Goal: Task Accomplishment & Management: Manage account settings

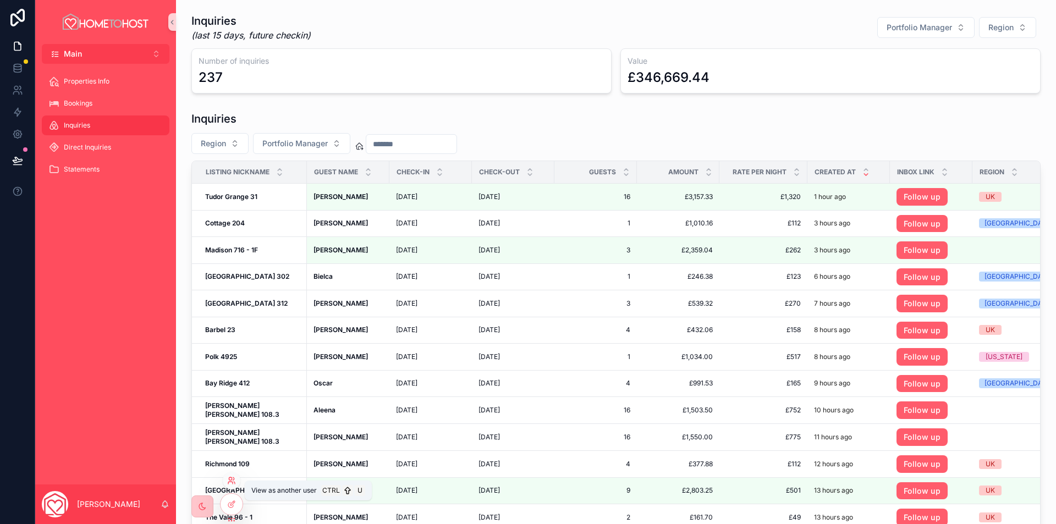
click at [235, 482] on icon at bounding box center [231, 480] width 9 height 9
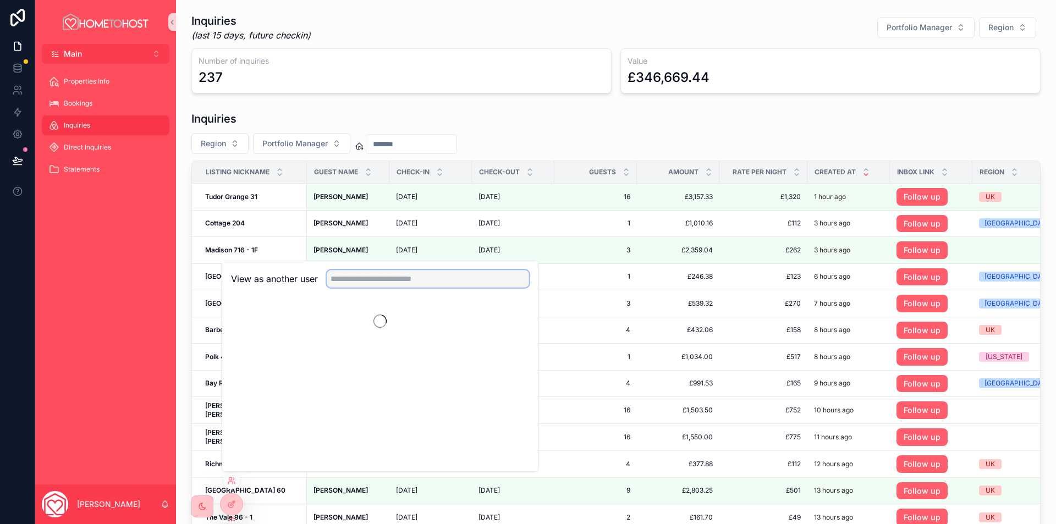
click at [400, 285] on input "text" at bounding box center [428, 279] width 202 height 18
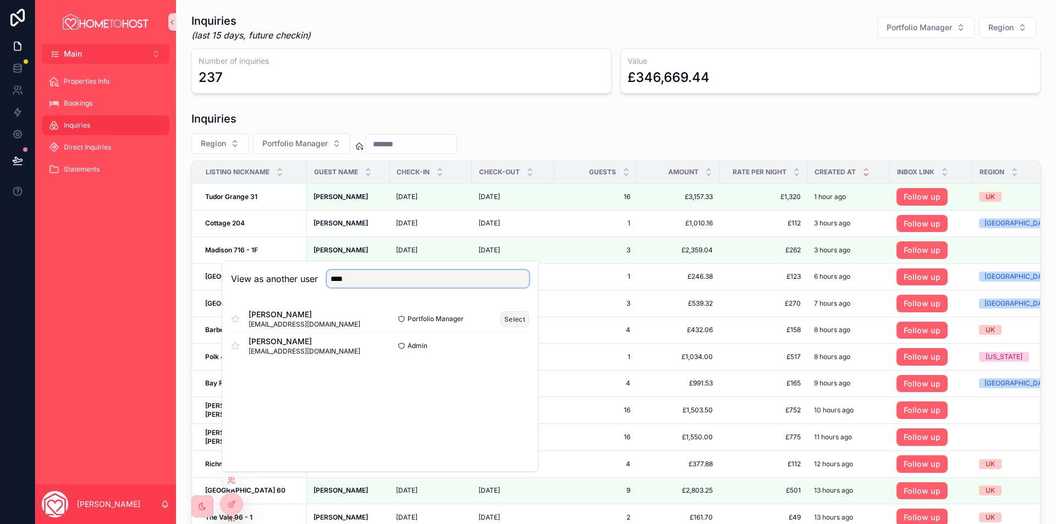
type input "****"
click at [516, 320] on button "Select" at bounding box center [515, 319] width 29 height 16
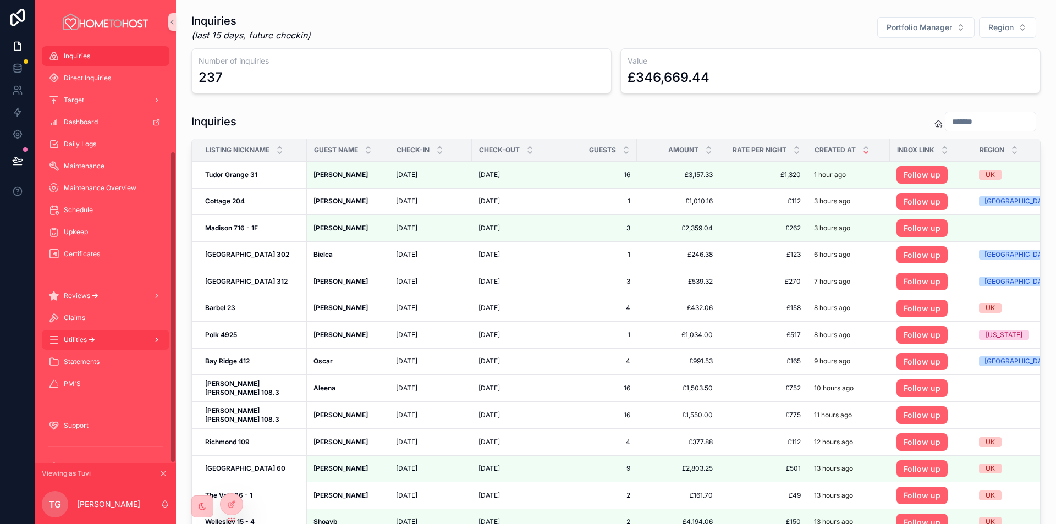
scroll to position [144, 0]
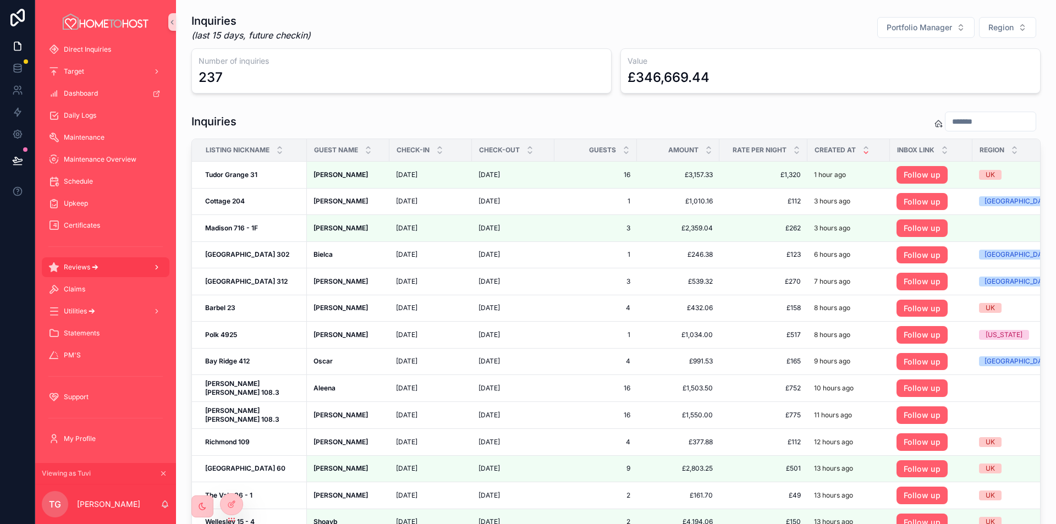
click at [118, 266] on div "Reviews 🡪" at bounding box center [105, 268] width 114 height 18
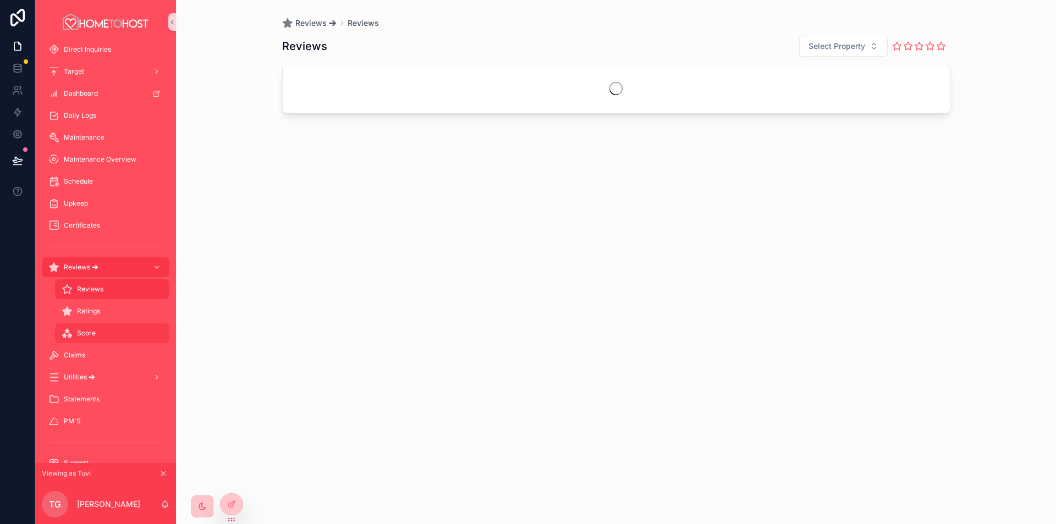
drag, startPoint x: 96, startPoint y: 337, endPoint x: 323, endPoint y: 315, distance: 228.2
click at [96, 337] on div "Score" at bounding box center [112, 334] width 101 height 18
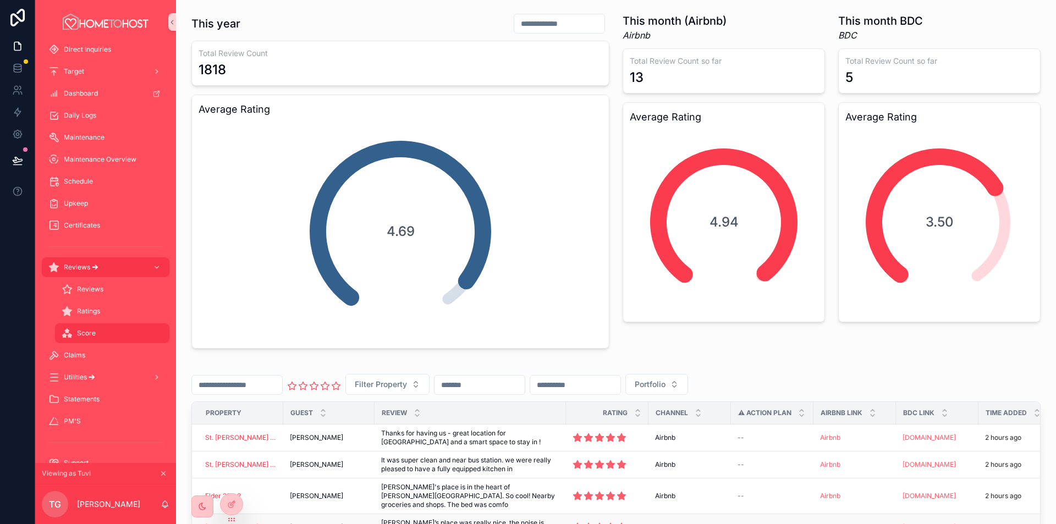
scroll to position [220, 0]
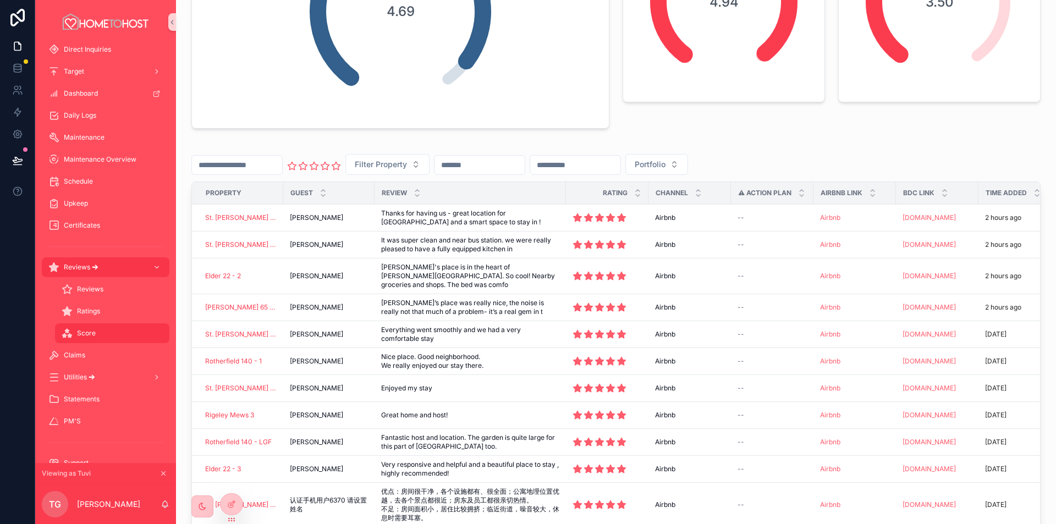
click at [620, 163] on input "scrollable content" at bounding box center [575, 164] width 90 height 15
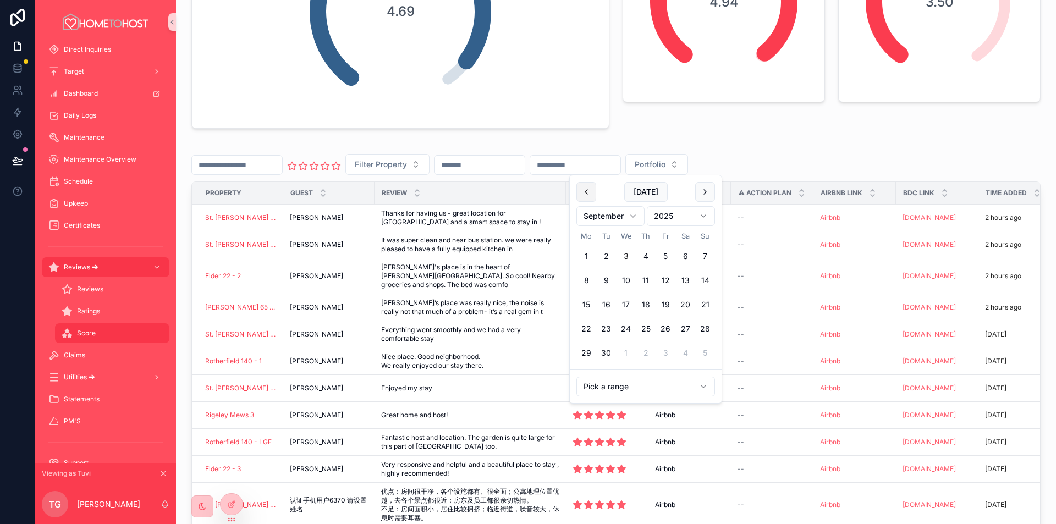
click at [589, 197] on button "scrollable content" at bounding box center [586, 192] width 20 height 20
click at [669, 256] on button "1" at bounding box center [666, 256] width 20 height 20
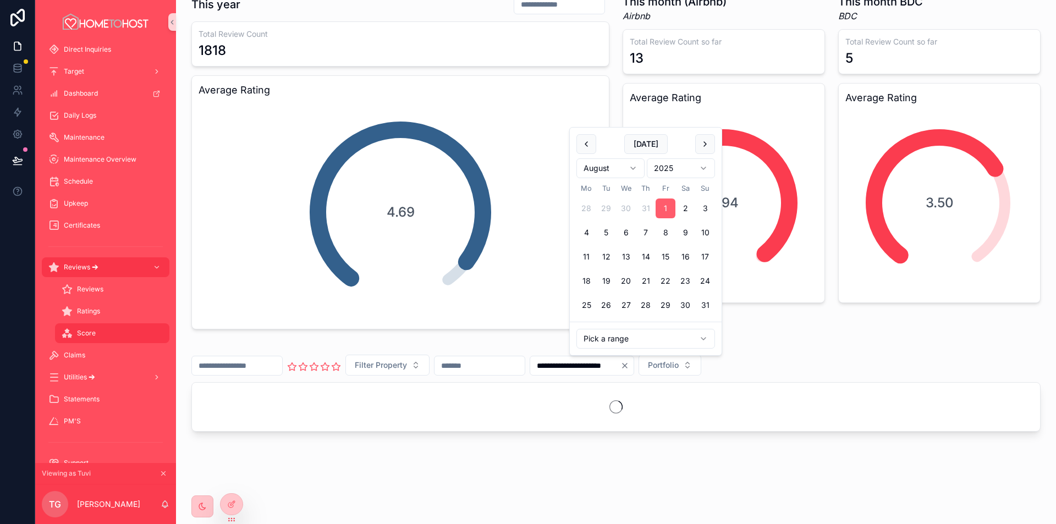
scroll to position [19, 0]
click at [704, 311] on button "31" at bounding box center [705, 305] width 20 height 20
type input "**********"
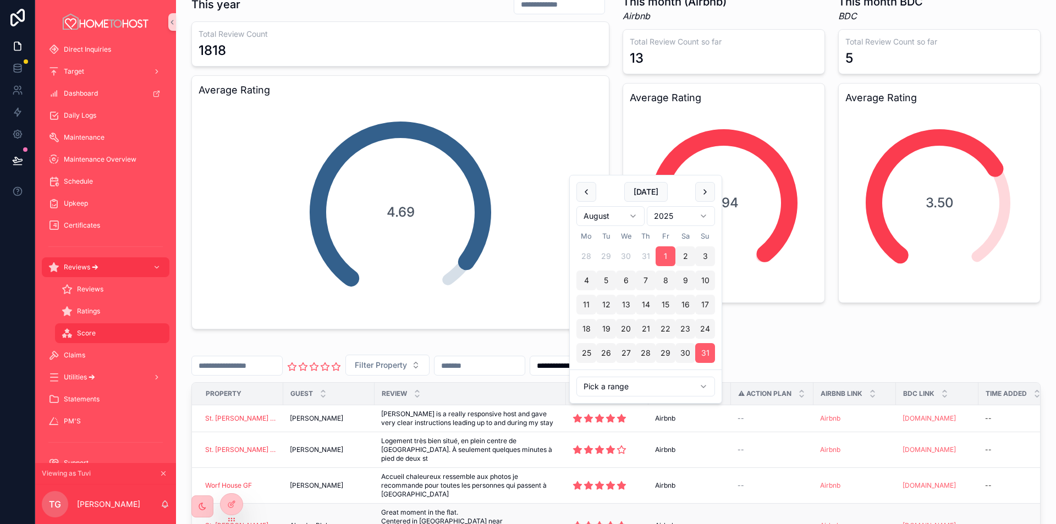
scroll to position [220, 0]
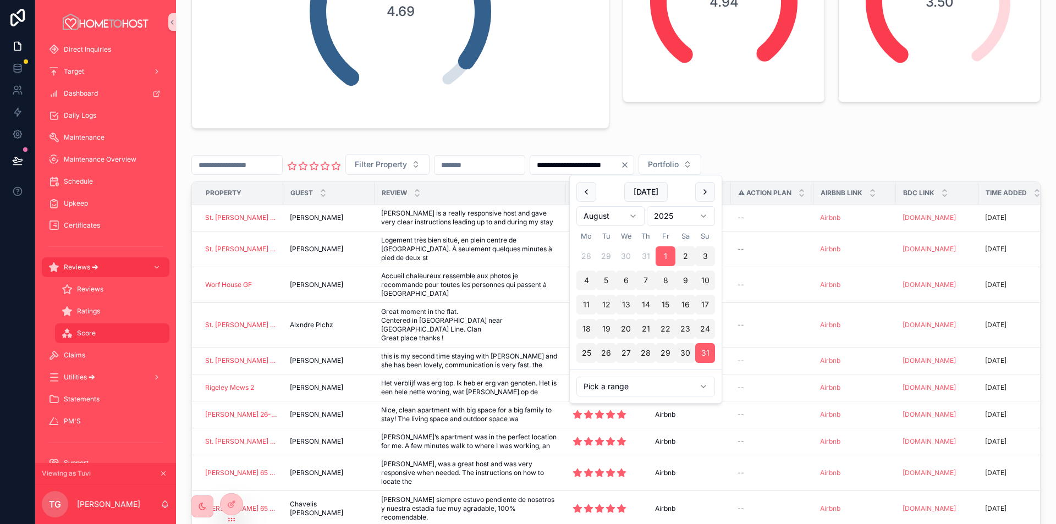
click at [842, 149] on div "**********" at bounding box center [615, 361] width 849 height 430
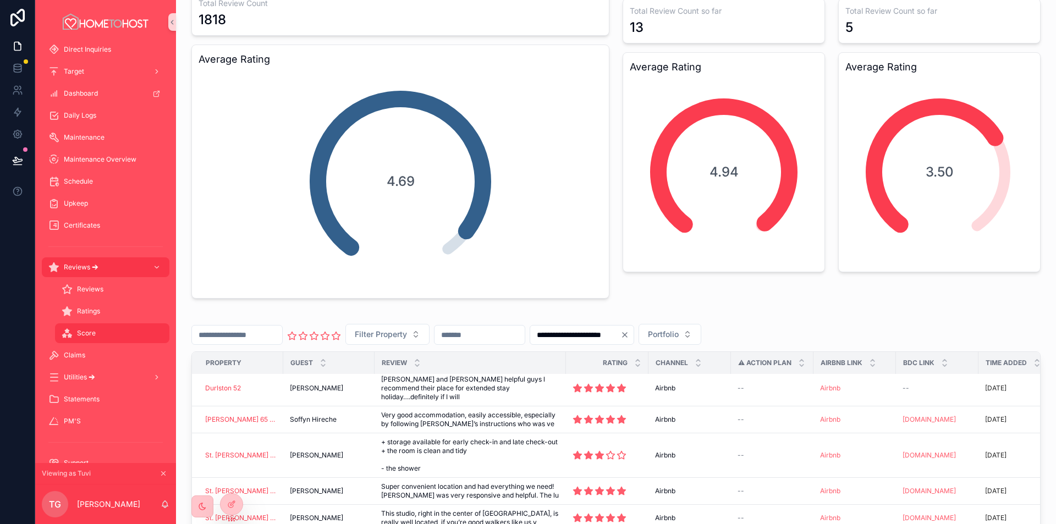
scroll to position [0, 0]
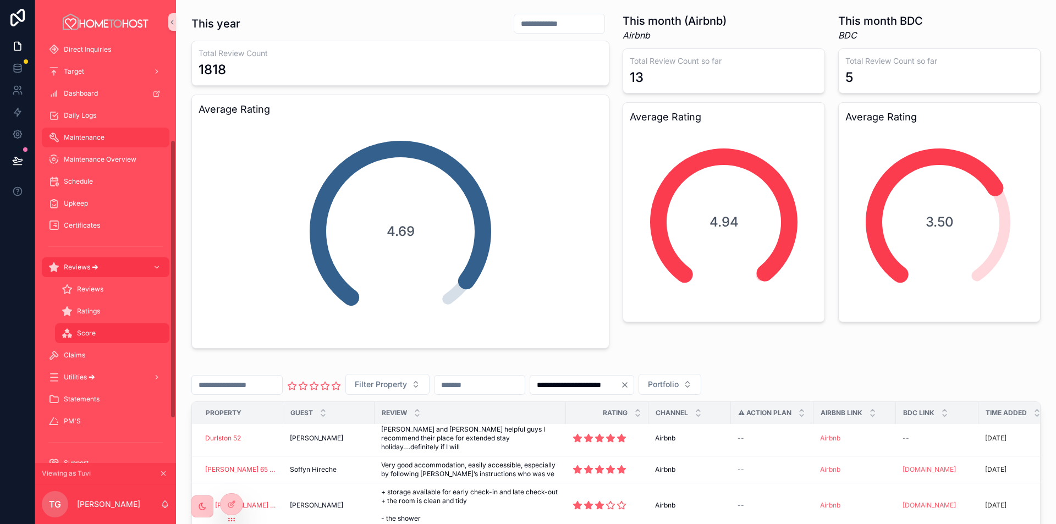
click at [105, 141] on div "Maintenance" at bounding box center [105, 138] width 114 height 18
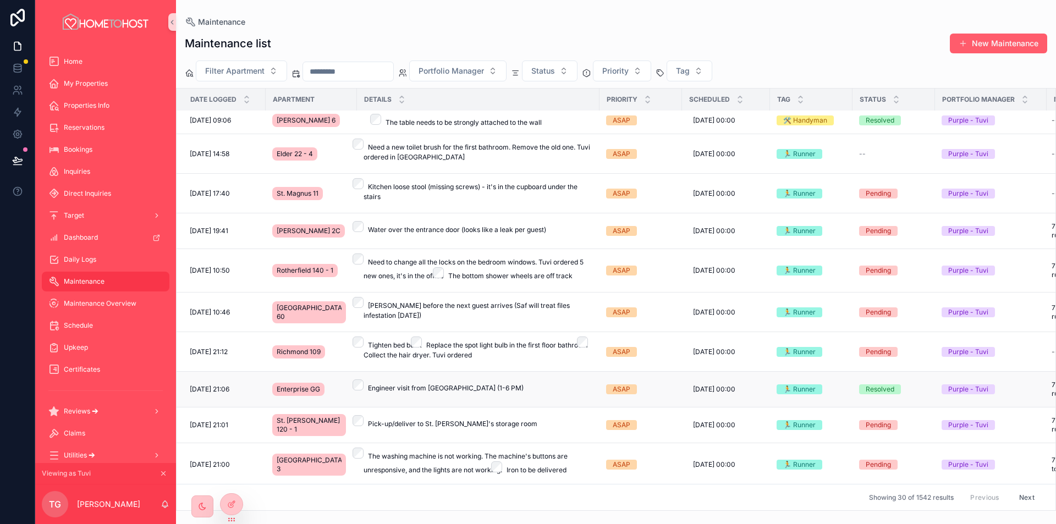
scroll to position [909, 0]
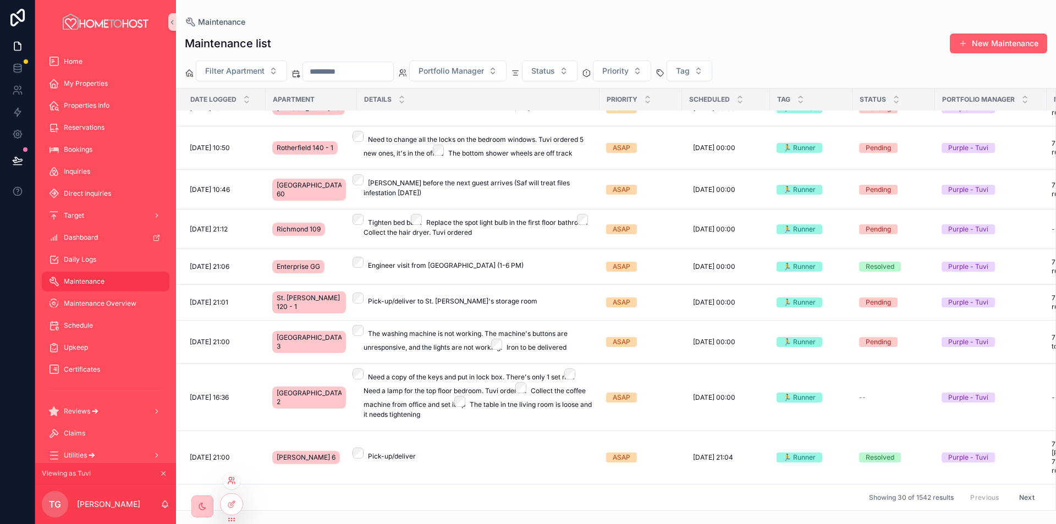
click at [230, 480] on icon at bounding box center [230, 478] width 3 height 3
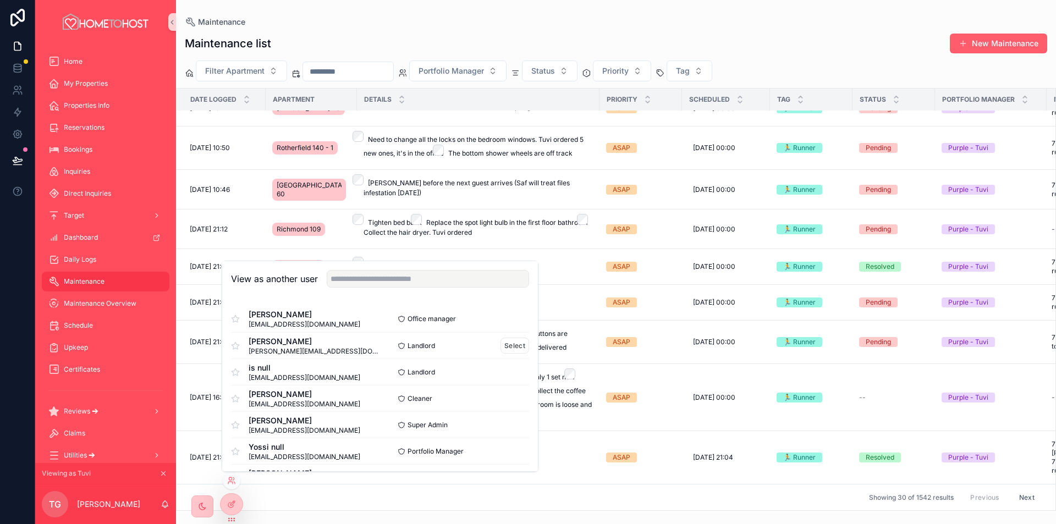
click at [332, 349] on span "alex@concreteinvestment.co.uk" at bounding box center [314, 351] width 131 height 9
copy div "alex@concreteinvestment.co.uk"
click at [510, 347] on button "Select" at bounding box center [515, 346] width 29 height 16
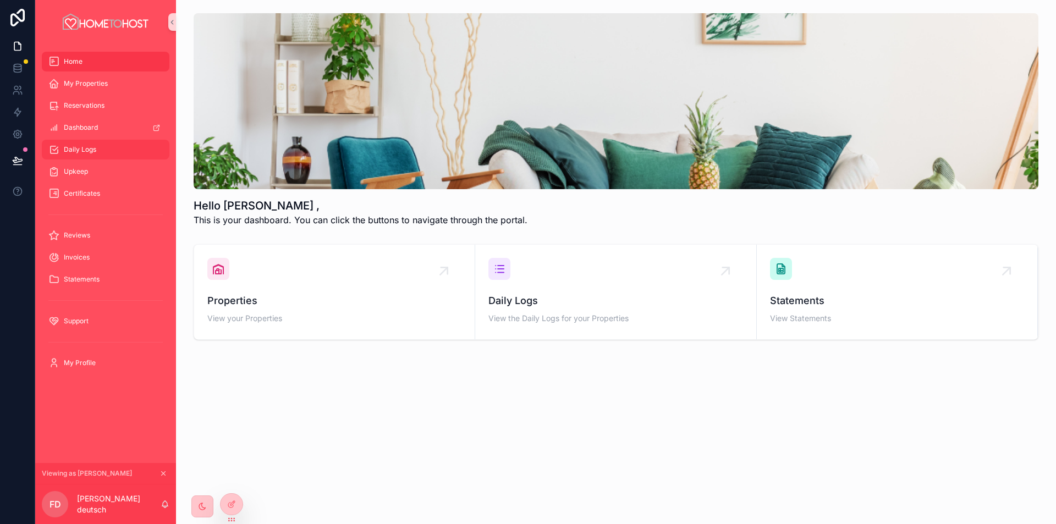
click at [94, 146] on span "Daily Logs" at bounding box center [80, 149] width 32 height 9
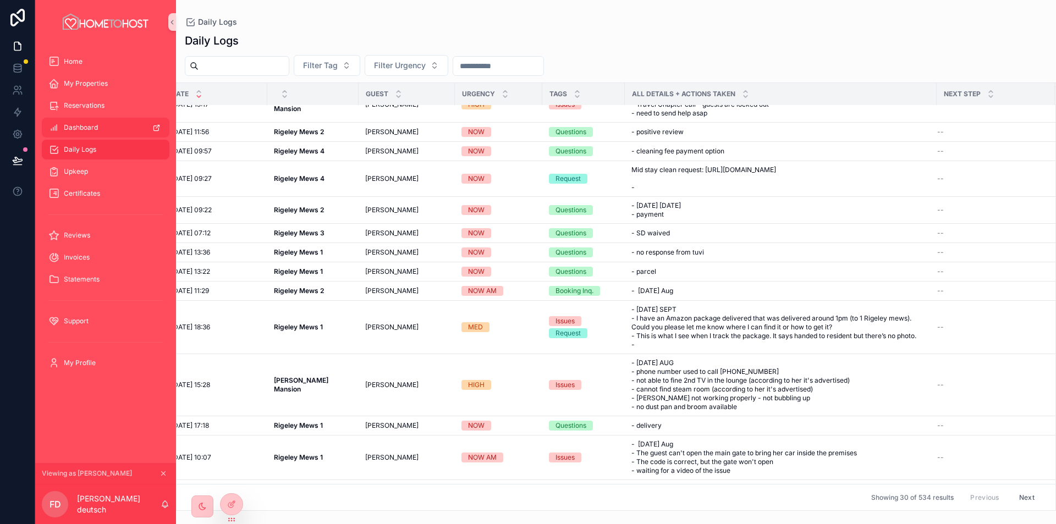
scroll to position [0, 19]
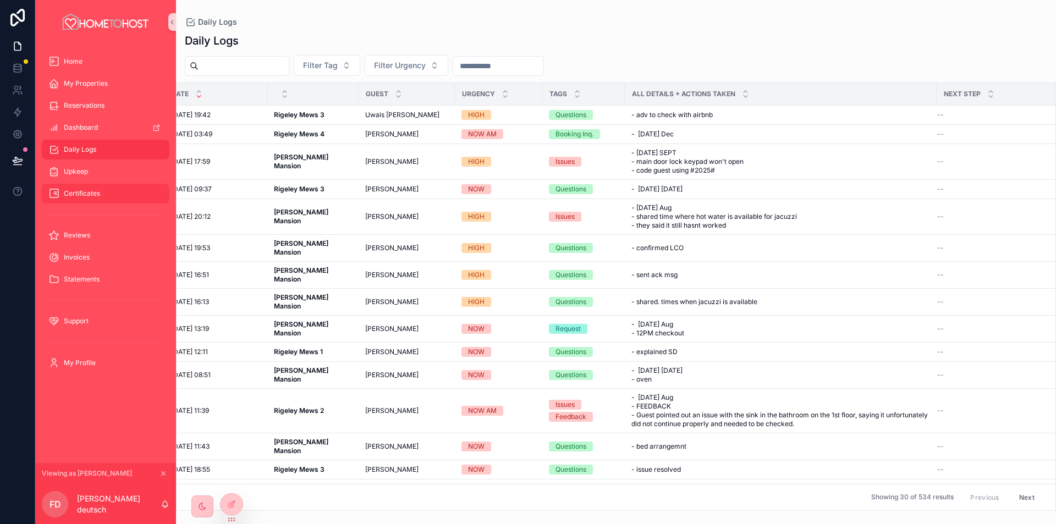
click at [96, 189] on span "Certificates" at bounding box center [82, 193] width 36 height 9
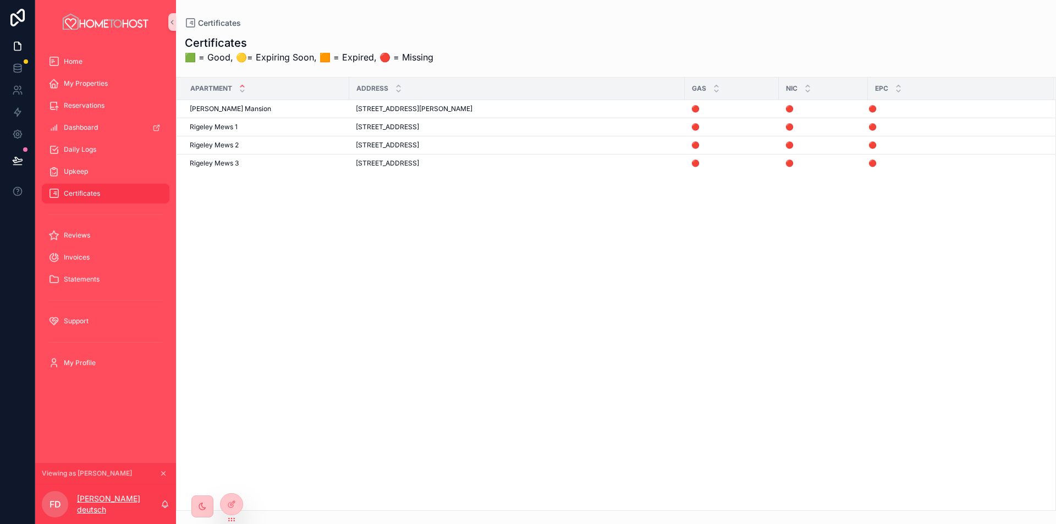
click at [94, 506] on p "Faigy deutsch" at bounding box center [119, 504] width 84 height 22
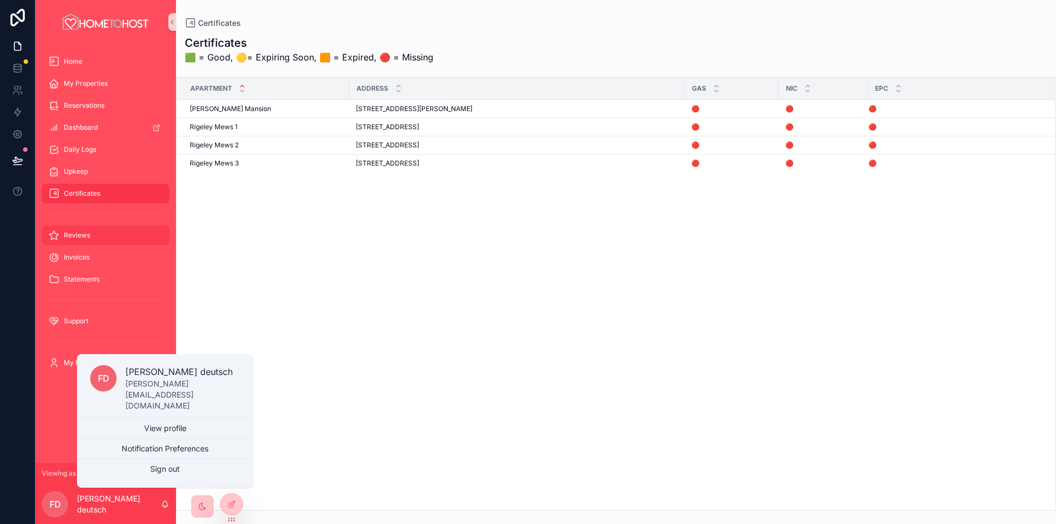
click at [86, 241] on div "Reviews" at bounding box center [105, 236] width 114 height 18
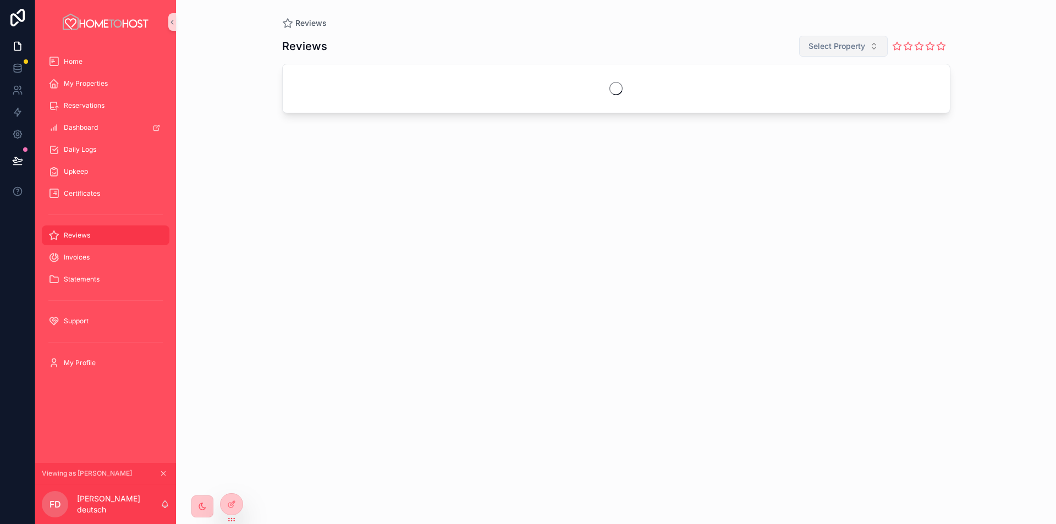
click at [843, 46] on span "Select Property" at bounding box center [837, 46] width 57 height 11
click at [580, 202] on div "Reviews Select Property" at bounding box center [616, 270] width 668 height 482
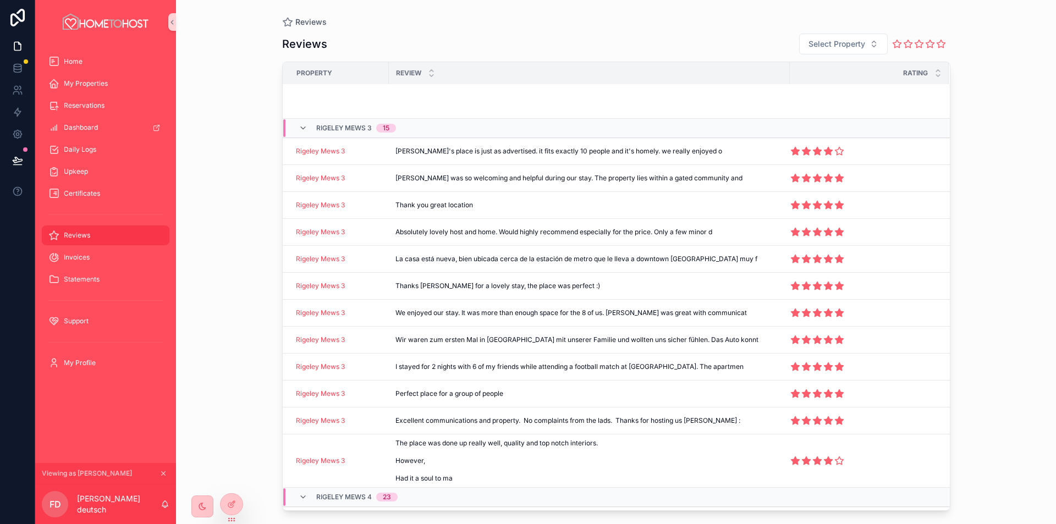
scroll to position [1324, 0]
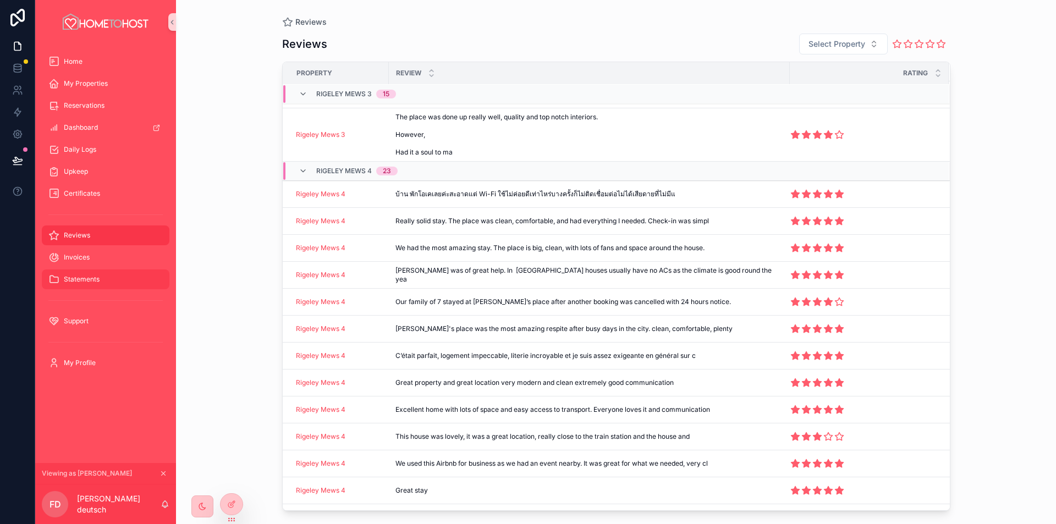
click at [87, 279] on span "Statements" at bounding box center [82, 279] width 36 height 9
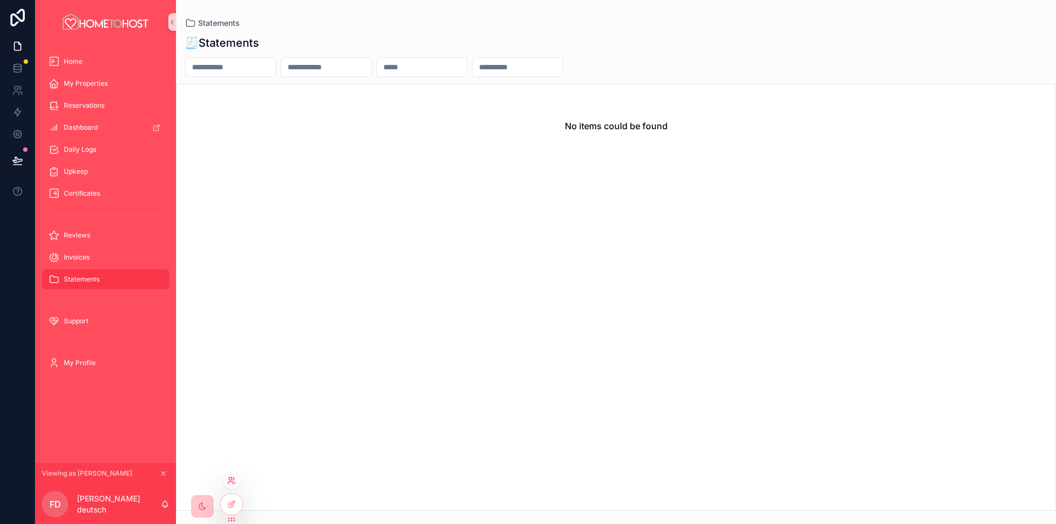
click at [233, 479] on icon at bounding box center [231, 480] width 9 height 9
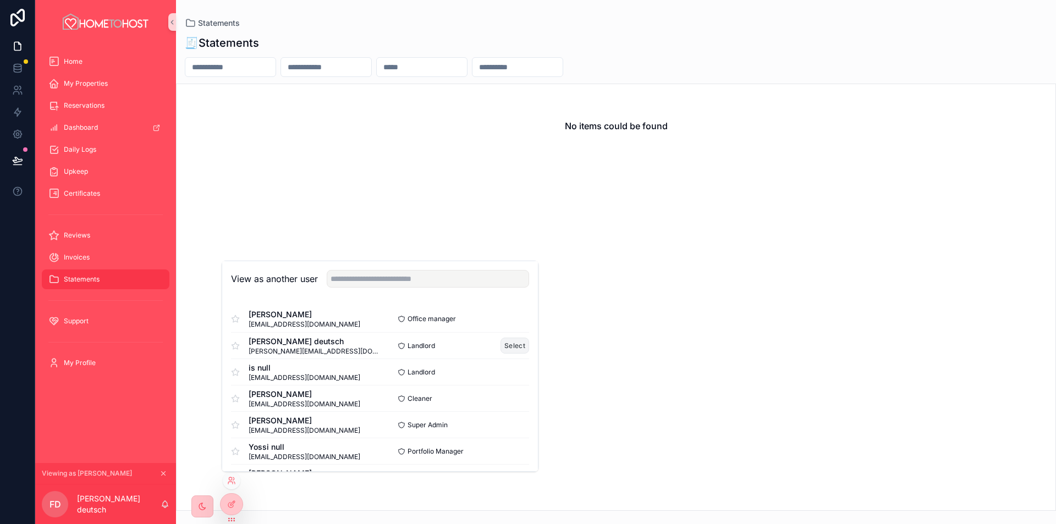
click at [504, 345] on button "Select" at bounding box center [515, 346] width 29 height 16
click at [507, 348] on button "Select" at bounding box center [515, 346] width 29 height 16
click at [296, 351] on span "[PERSON_NAME][EMAIL_ADDRESS][DOMAIN_NAME]" at bounding box center [314, 351] width 131 height 9
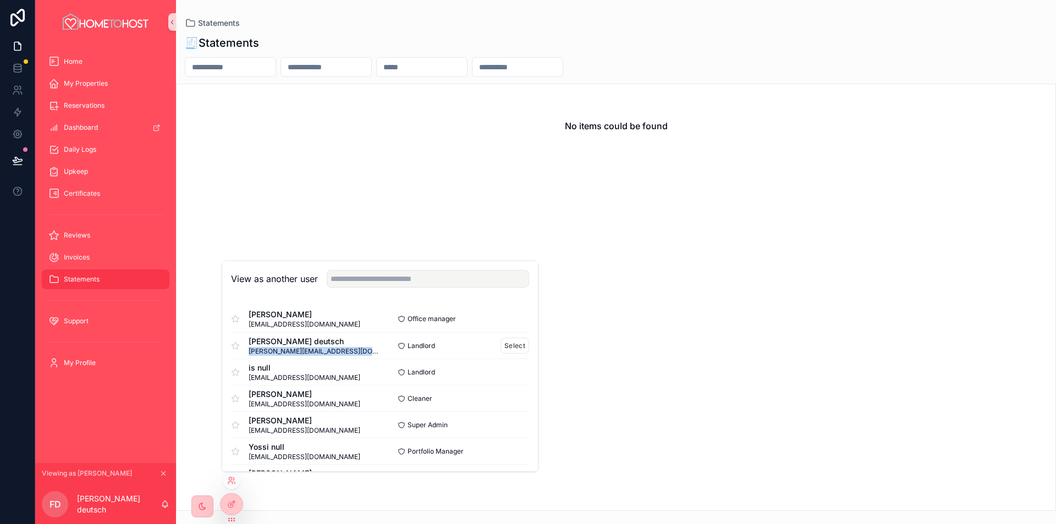
copy div "[PERSON_NAME][EMAIL_ADDRESS][DOMAIN_NAME]"
click at [214, 169] on div "No items could be found" at bounding box center [616, 297] width 880 height 427
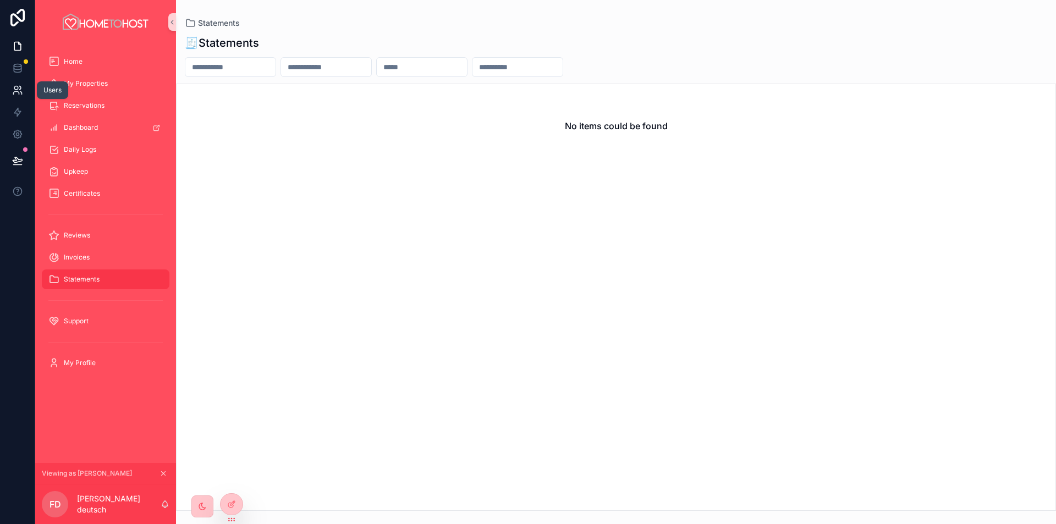
click at [19, 92] on icon at bounding box center [17, 90] width 11 height 11
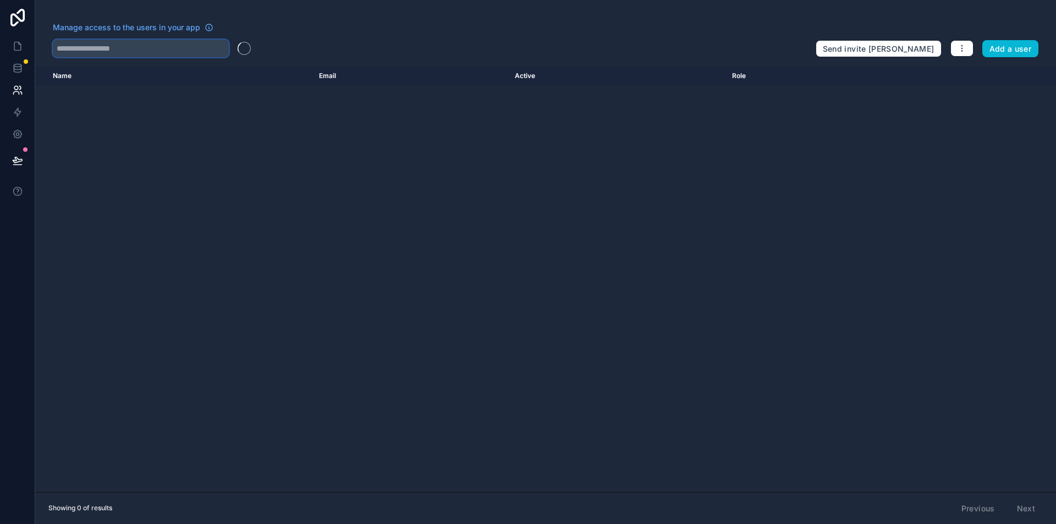
click at [129, 54] on input "text" at bounding box center [141, 49] width 176 height 18
paste input "**********"
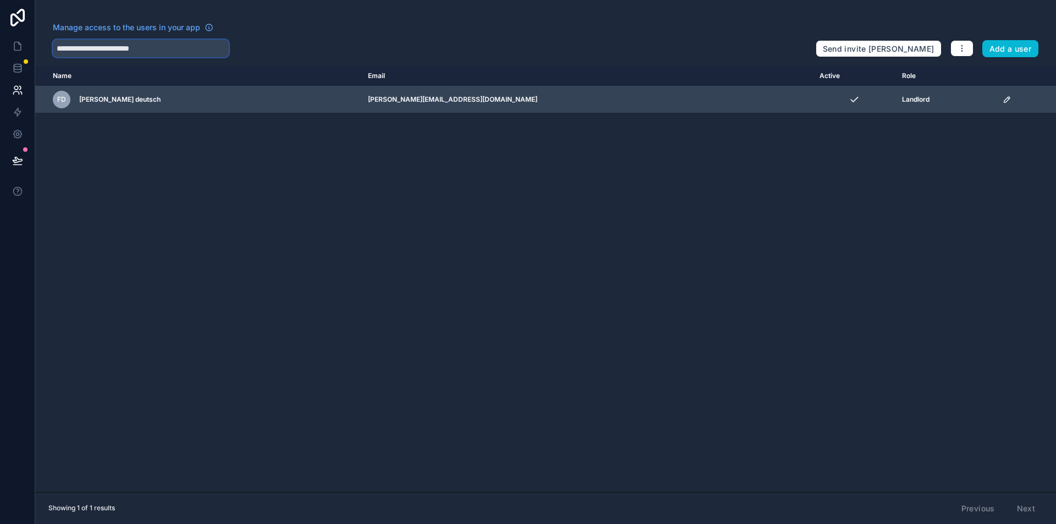
type input "**********"
click at [1003, 101] on icon "scrollable content" at bounding box center [1007, 99] width 9 height 9
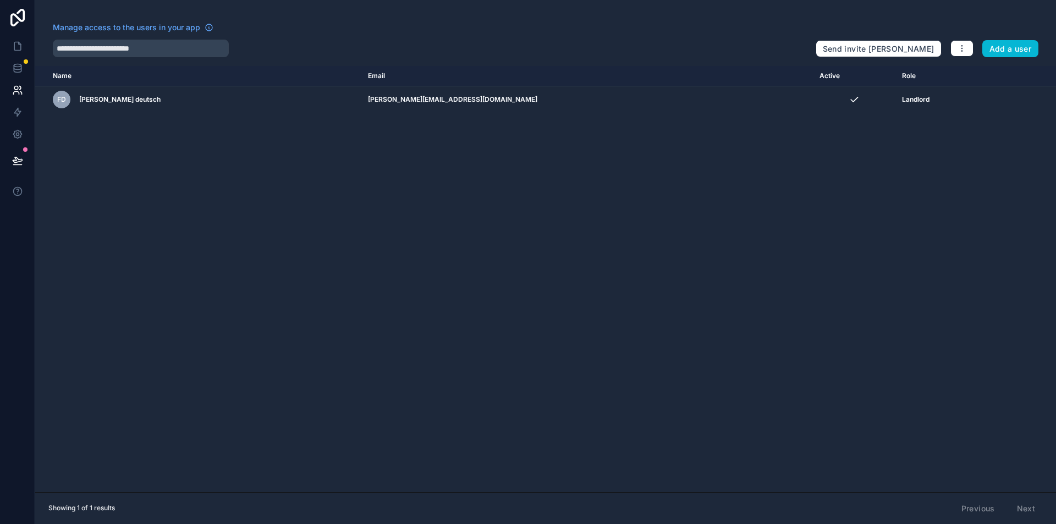
click at [445, 189] on div "Name Email Active Role userTable.email Fd Faigy deutsch faigy@fbconstruction.co…" at bounding box center [545, 279] width 1021 height 426
click at [969, 45] on button "button" at bounding box center [961, 48] width 23 height 17
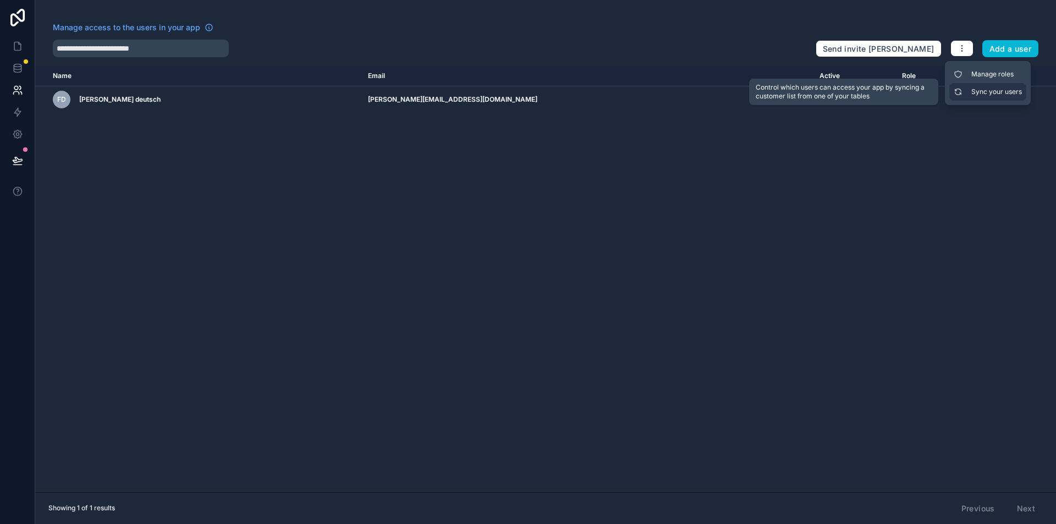
click at [976, 92] on link "Sync your users" at bounding box center [987, 92] width 77 height 18
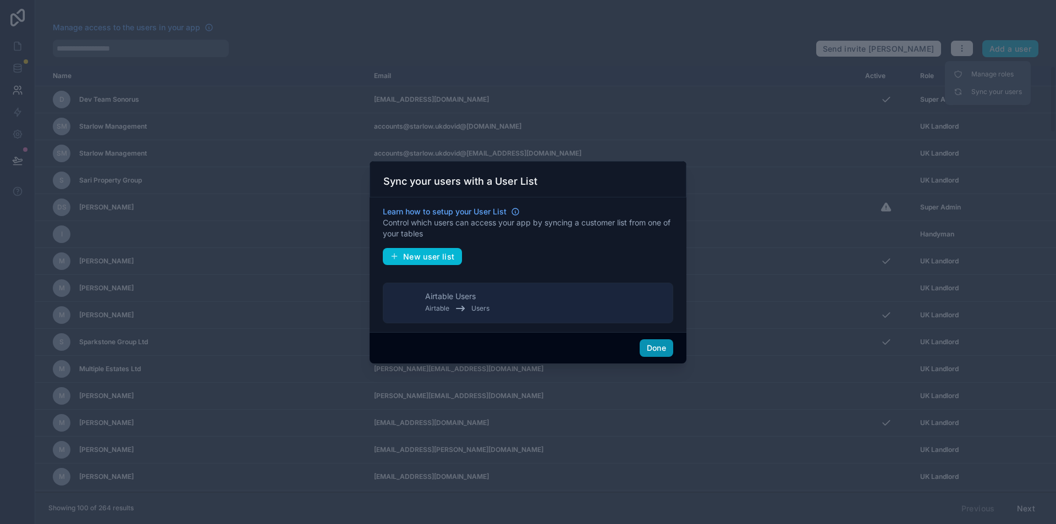
click at [650, 350] on button "Done" at bounding box center [657, 348] width 34 height 18
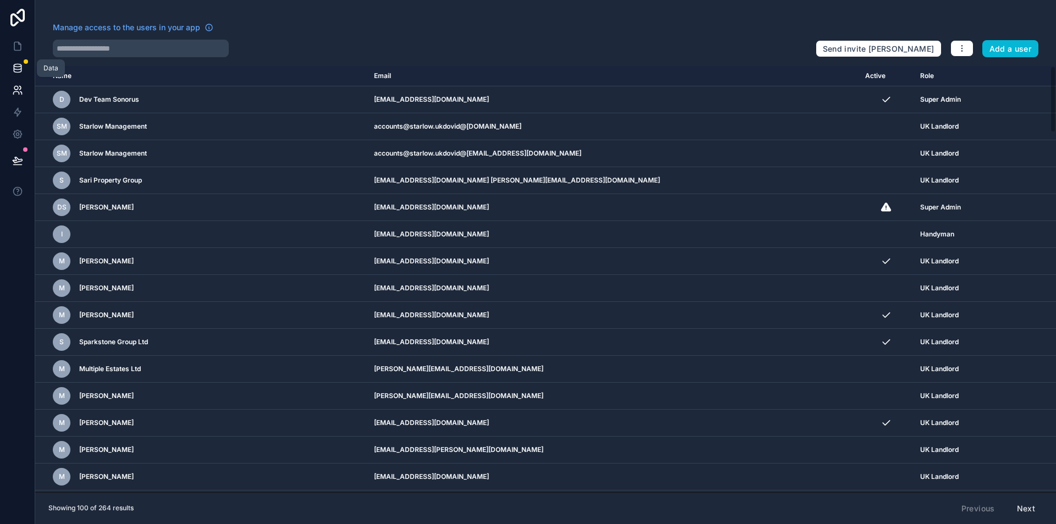
click at [7, 70] on link at bounding box center [17, 68] width 35 height 22
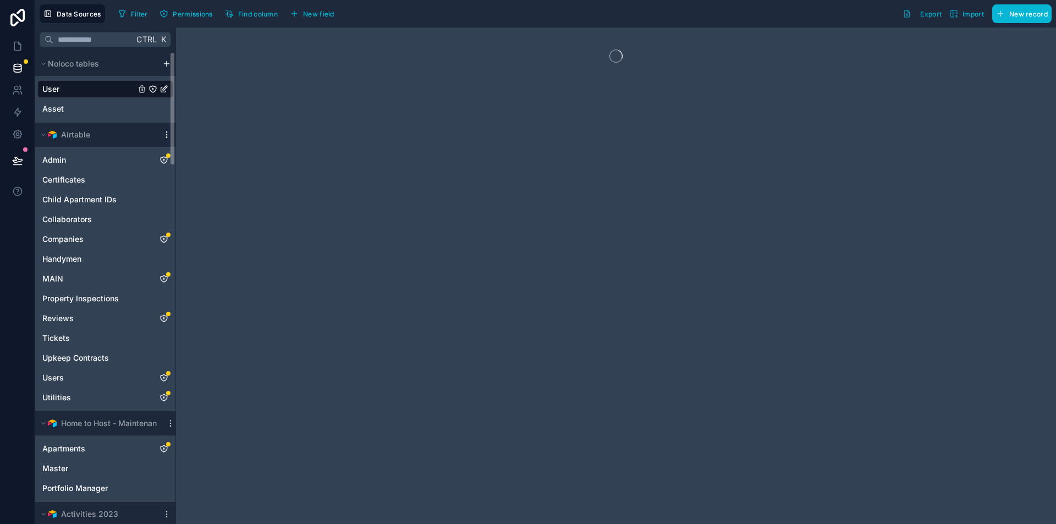
click at [168, 131] on icon "scrollable content" at bounding box center [166, 134] width 9 height 9
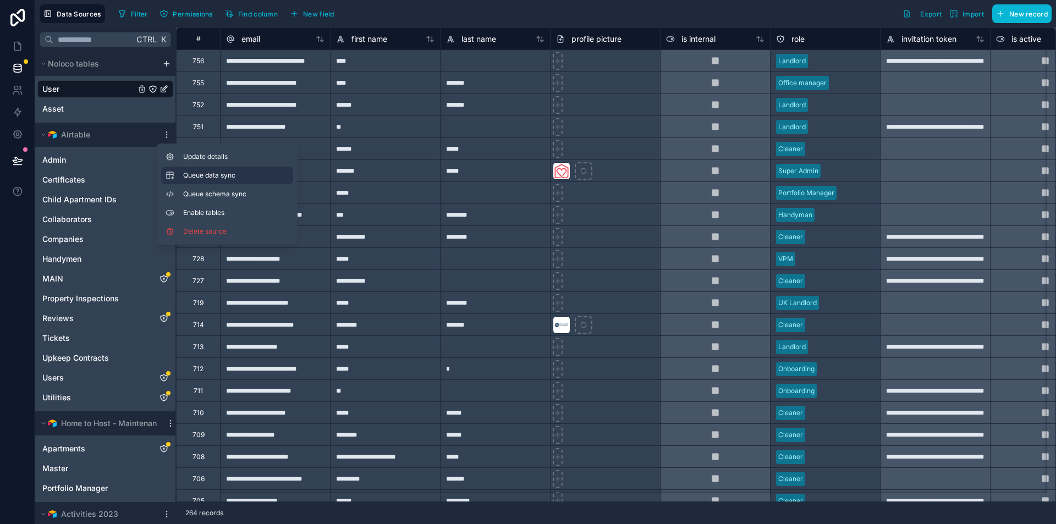
click at [212, 174] on span "Queue data sync" at bounding box center [222, 175] width 79 height 9
click at [215, 195] on span "Queue schema sync" at bounding box center [222, 194] width 79 height 9
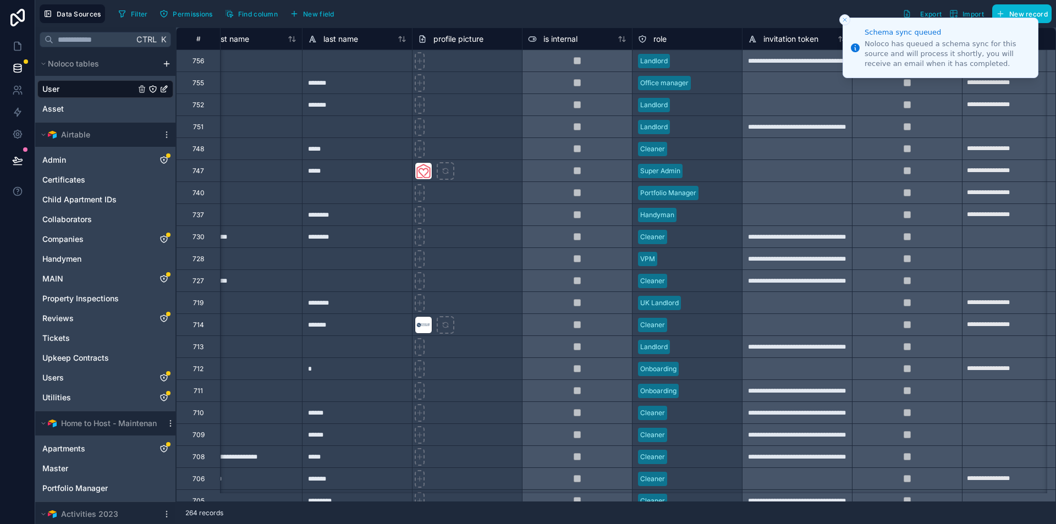
scroll to position [0, 165]
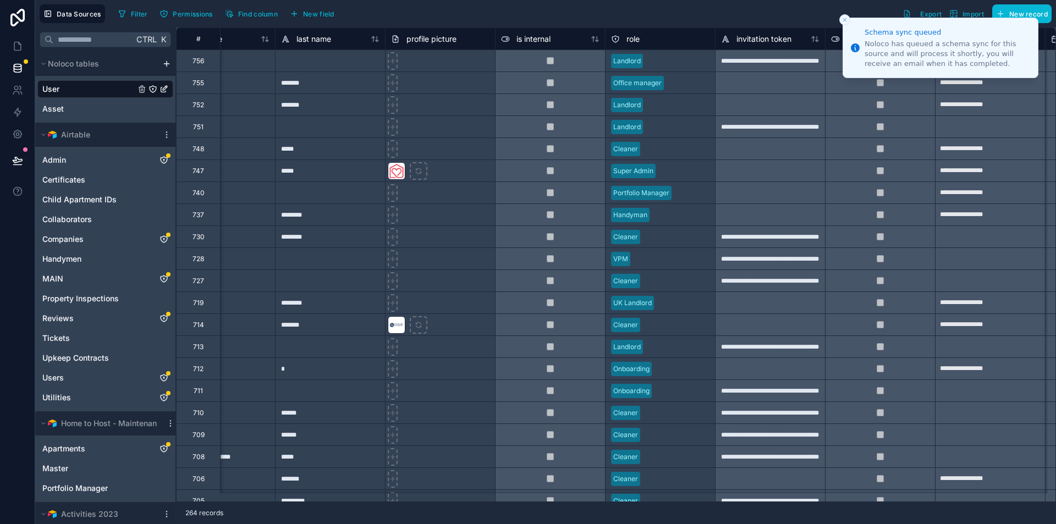
click at [384, 106] on div "*******" at bounding box center [330, 105] width 110 height 22
click at [350, 108] on div "*******" at bounding box center [330, 105] width 110 height 22
click at [350, 108] on input "*******" at bounding box center [330, 104] width 109 height 21
click at [341, 128] on div at bounding box center [330, 127] width 110 height 22
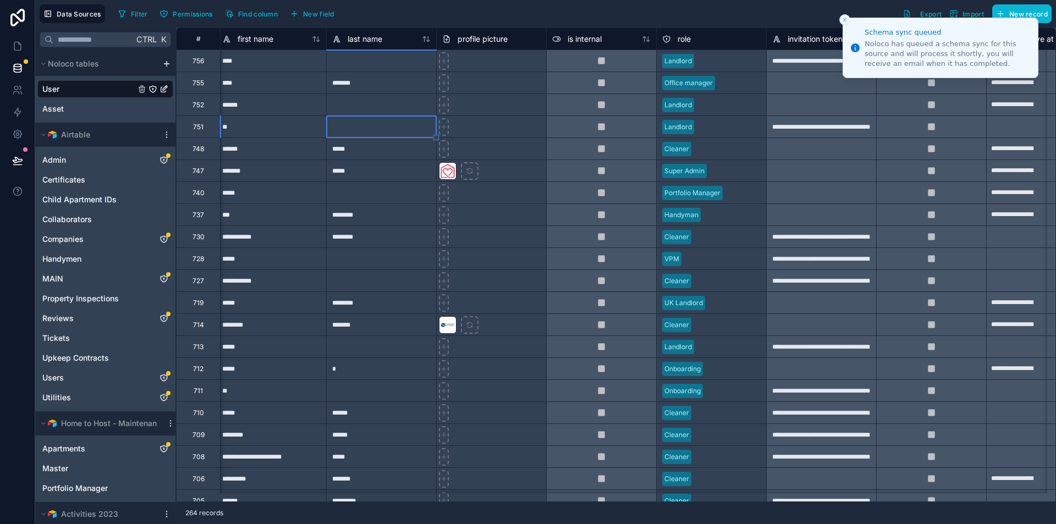
scroll to position [0, 0]
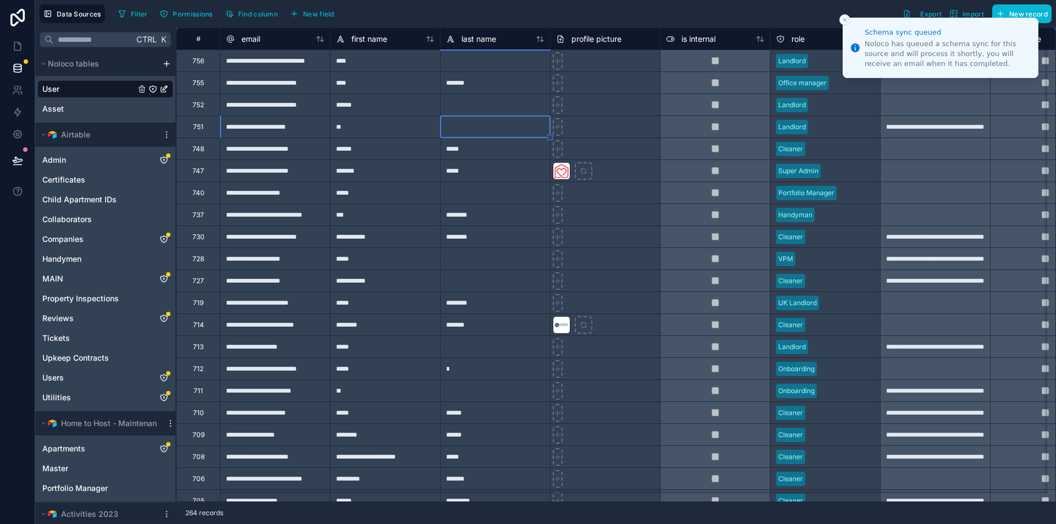
click at [361, 113] on div "*****" at bounding box center [385, 105] width 110 height 22
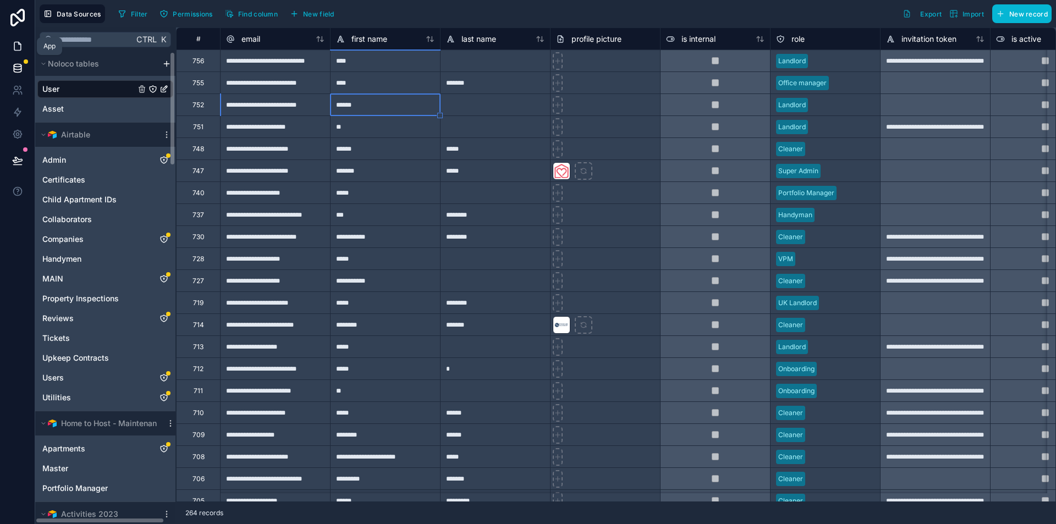
click at [18, 46] on icon at bounding box center [17, 46] width 11 height 11
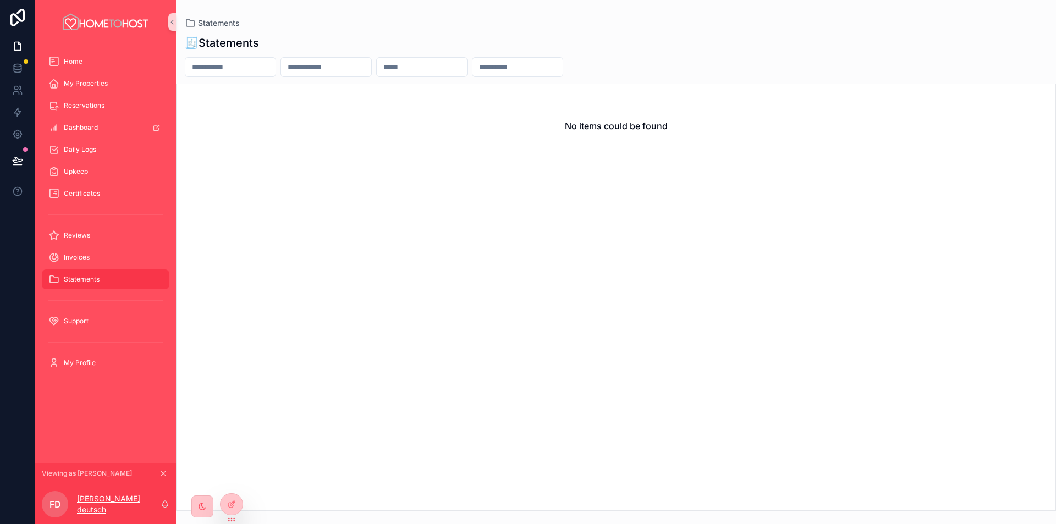
click at [93, 506] on p "Faigy deutsch" at bounding box center [119, 504] width 84 height 22
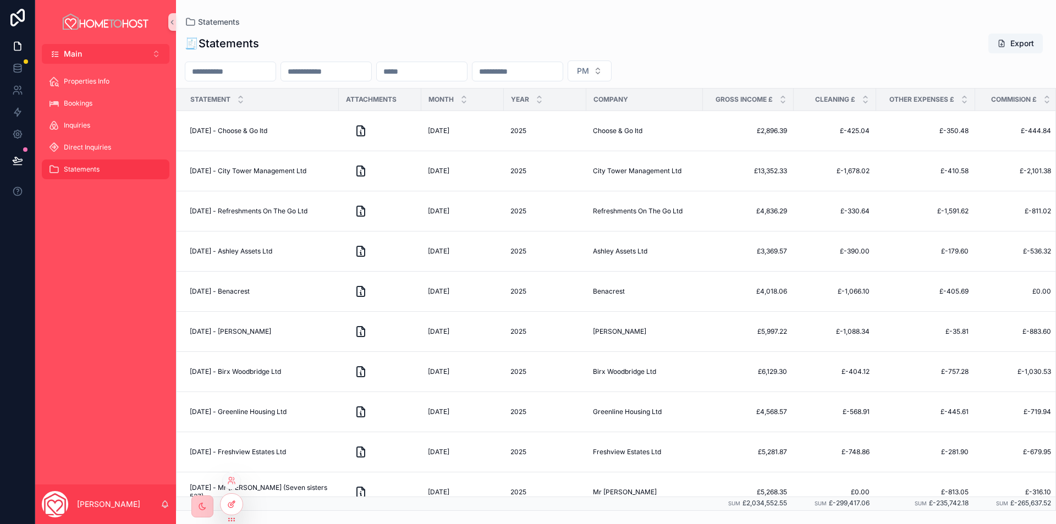
scroll to position [275, 0]
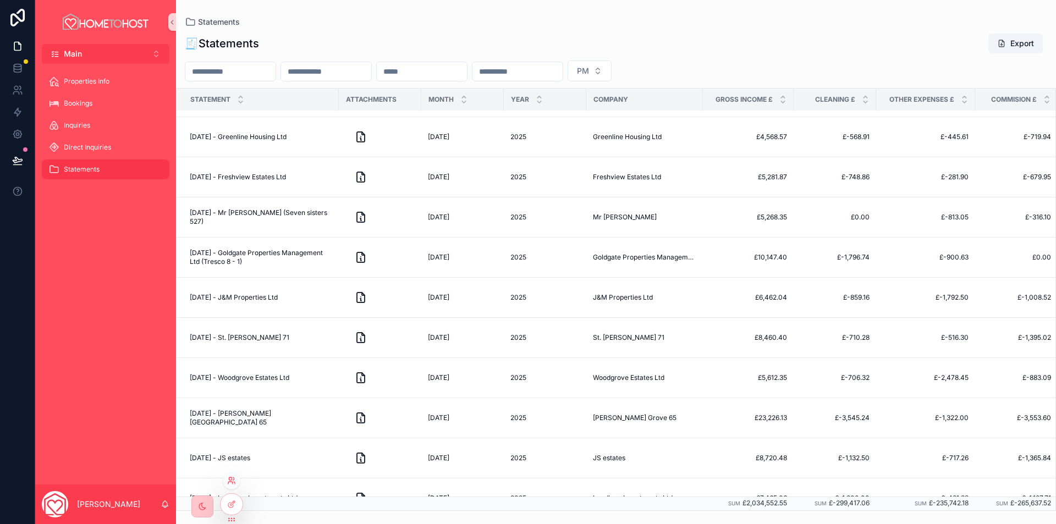
click at [229, 482] on icon at bounding box center [230, 483] width 4 height 2
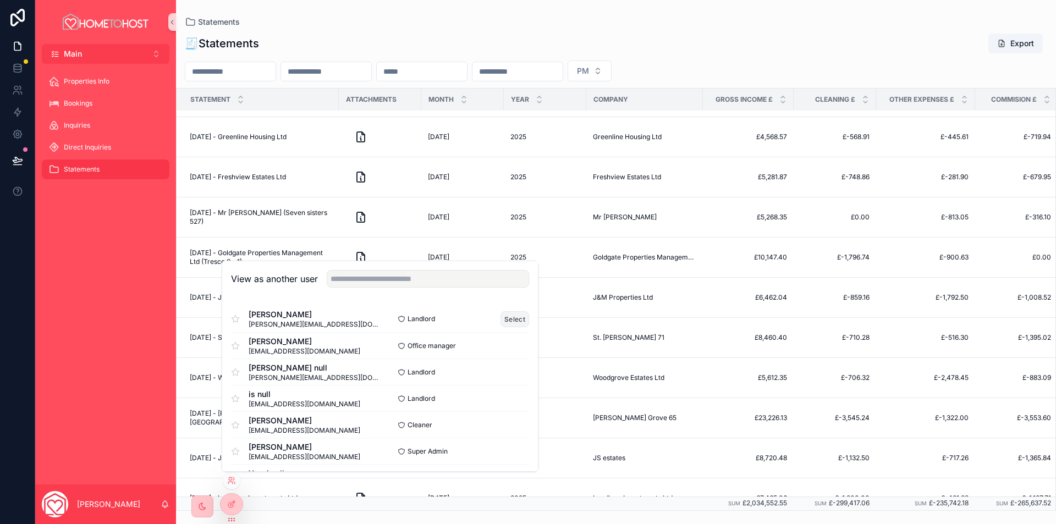
click at [501, 320] on button "Select" at bounding box center [515, 319] width 29 height 16
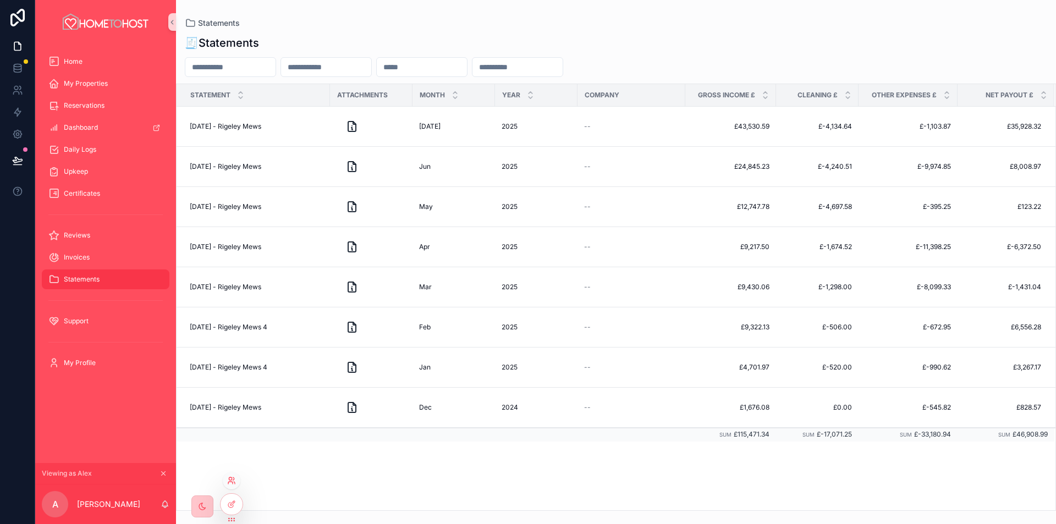
click at [230, 483] on icon at bounding box center [231, 480] width 9 height 9
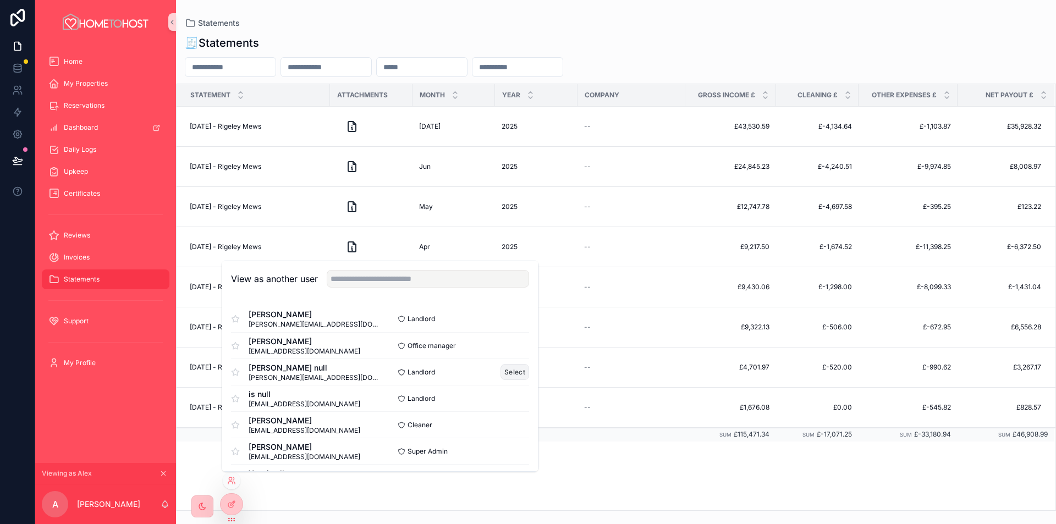
click at [506, 373] on button "Select" at bounding box center [515, 372] width 29 height 16
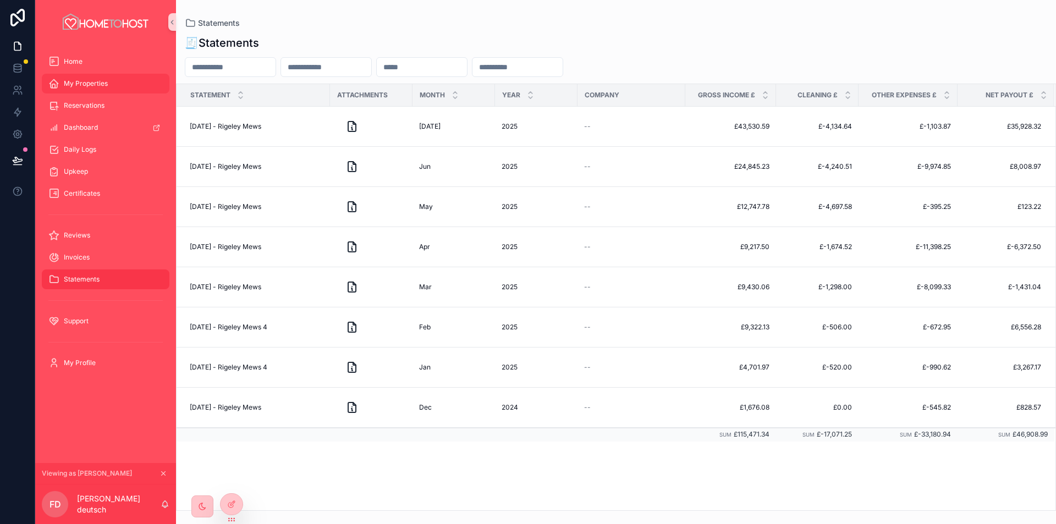
click at [111, 89] on div "My Properties" at bounding box center [105, 84] width 114 height 18
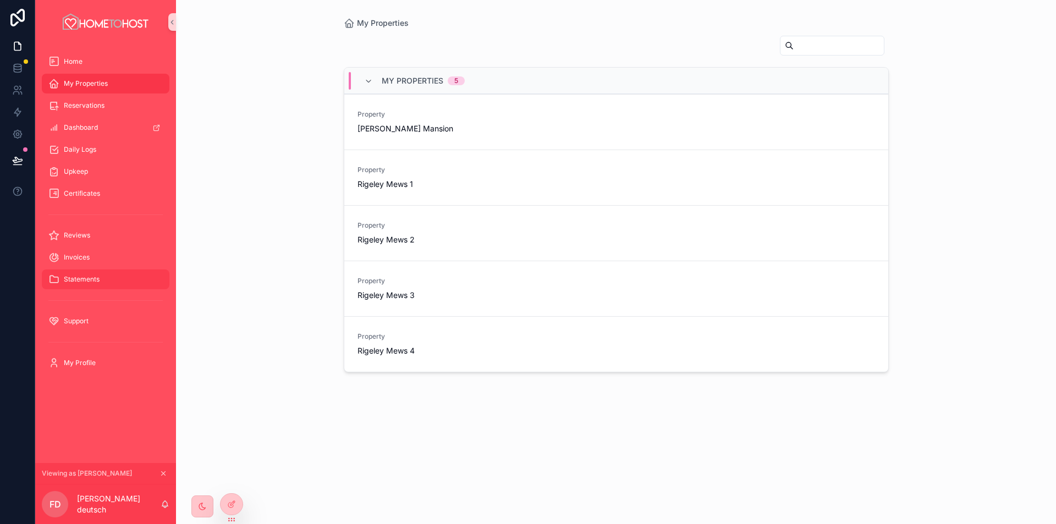
click at [104, 282] on div "Statements" at bounding box center [105, 280] width 114 height 18
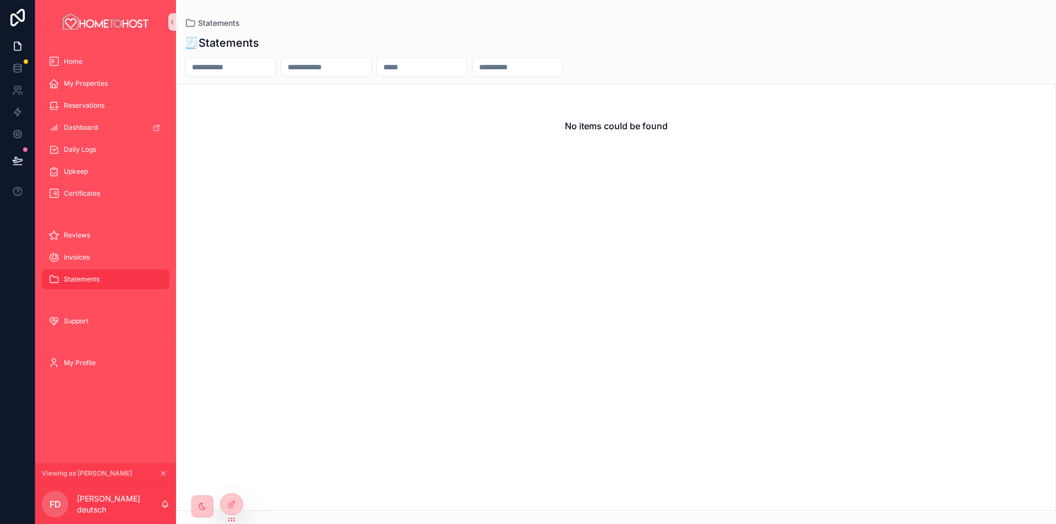
click at [108, 282] on div "Statements" at bounding box center [105, 280] width 114 height 18
click at [86, 85] on span "My Properties" at bounding box center [86, 83] width 44 height 9
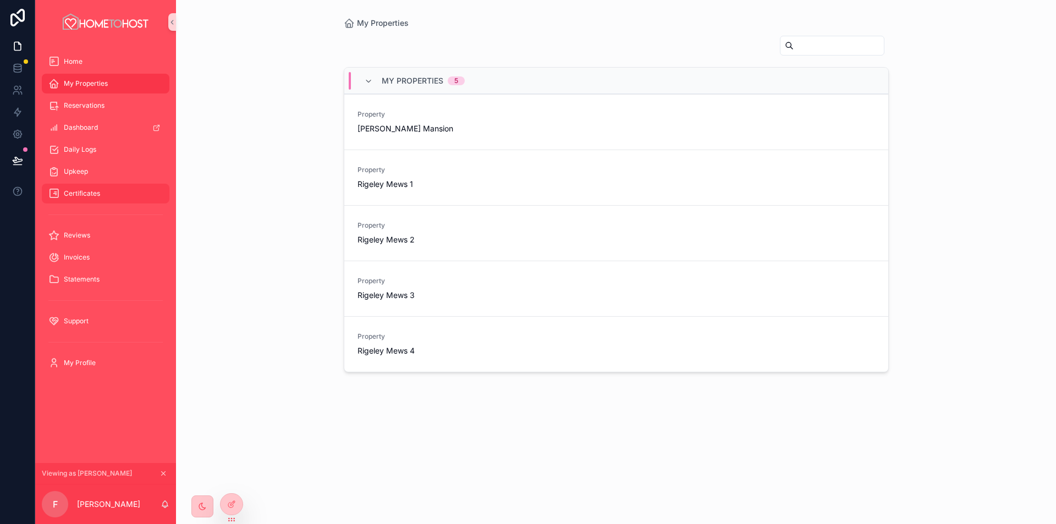
click at [96, 190] on span "Certificates" at bounding box center [82, 193] width 36 height 9
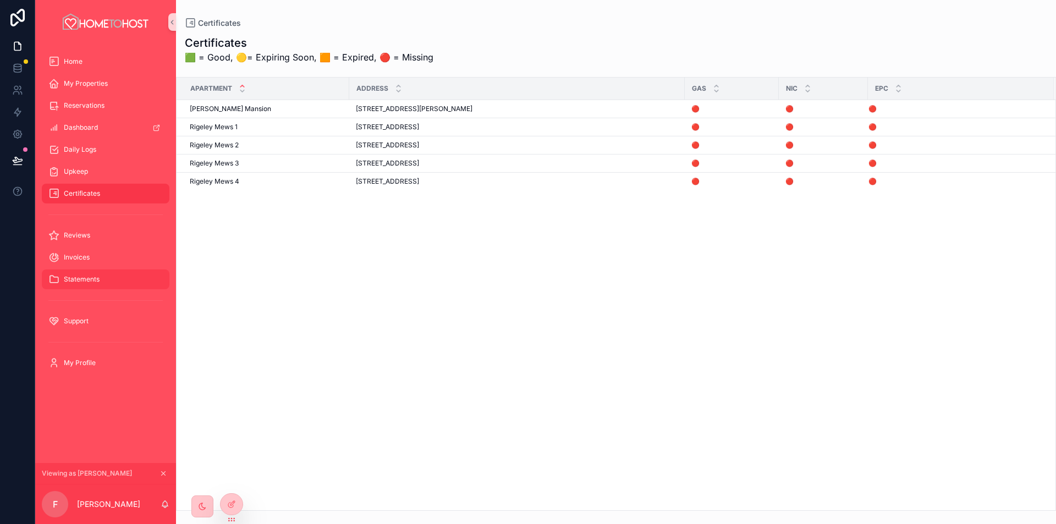
click at [86, 280] on span "Statements" at bounding box center [82, 279] width 36 height 9
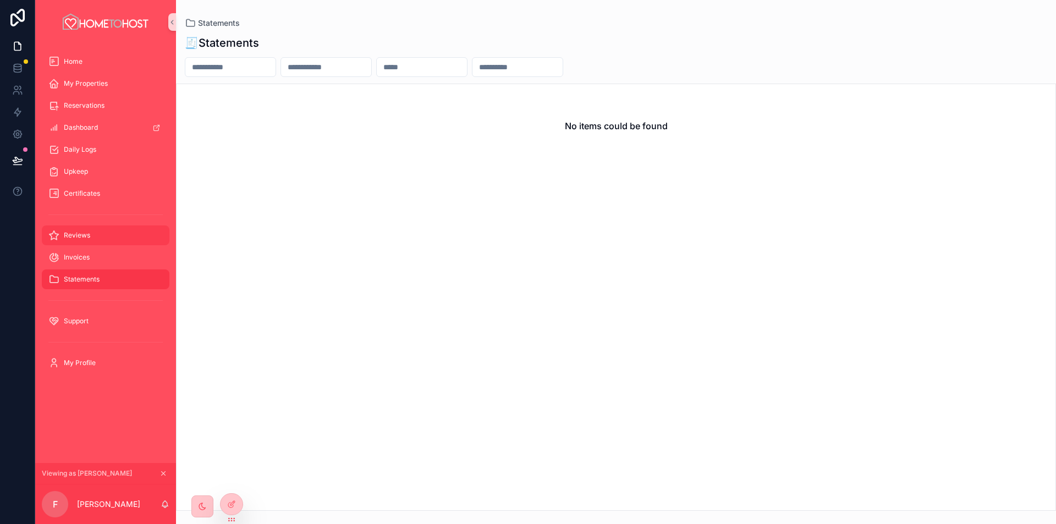
click at [102, 235] on div "Reviews" at bounding box center [105, 236] width 114 height 18
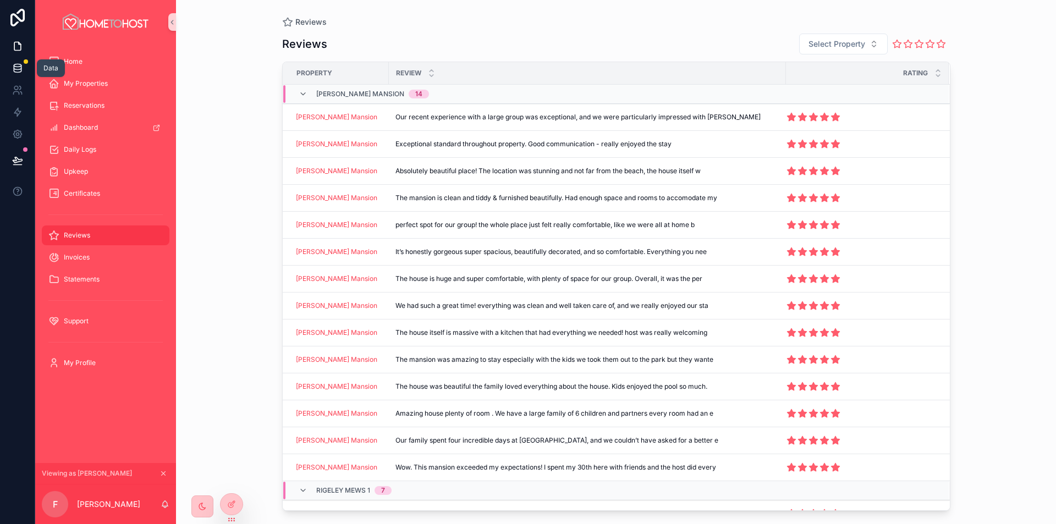
click at [17, 68] on icon at bounding box center [17, 68] width 11 height 11
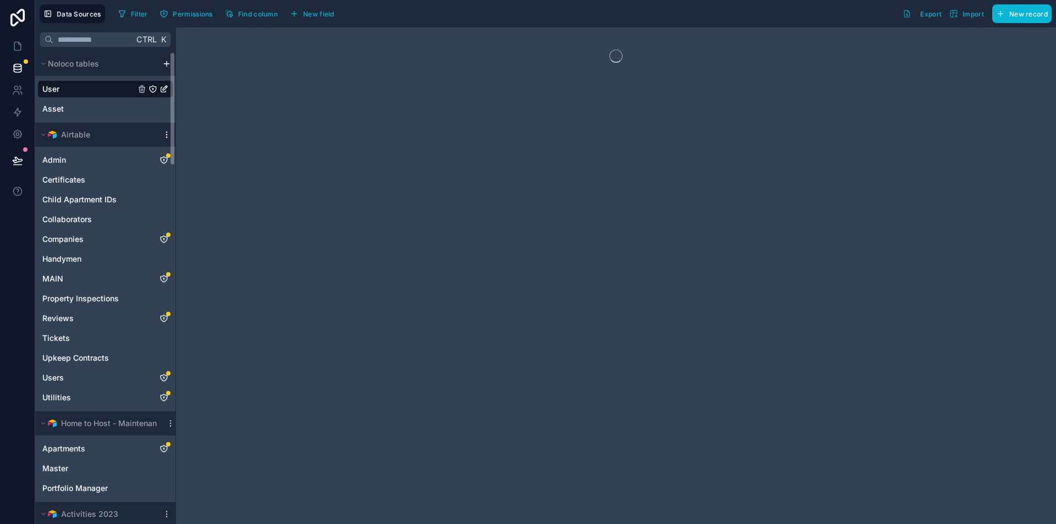
click at [163, 131] on icon "scrollable content" at bounding box center [166, 134] width 9 height 9
click at [191, 172] on span "Queue data sync" at bounding box center [222, 175] width 79 height 9
click at [193, 189] on button "Queue schema sync" at bounding box center [227, 194] width 132 height 18
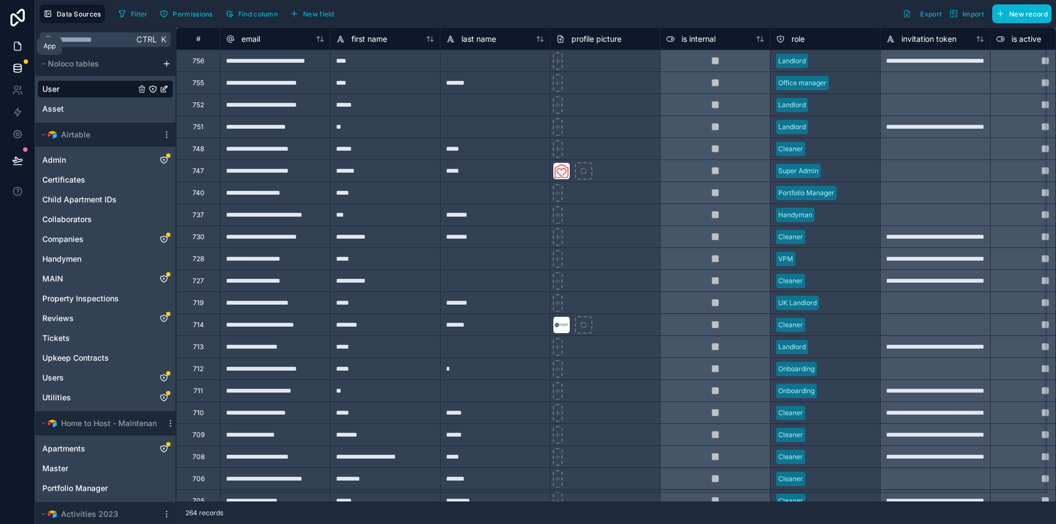
click at [23, 45] on link at bounding box center [17, 46] width 35 height 22
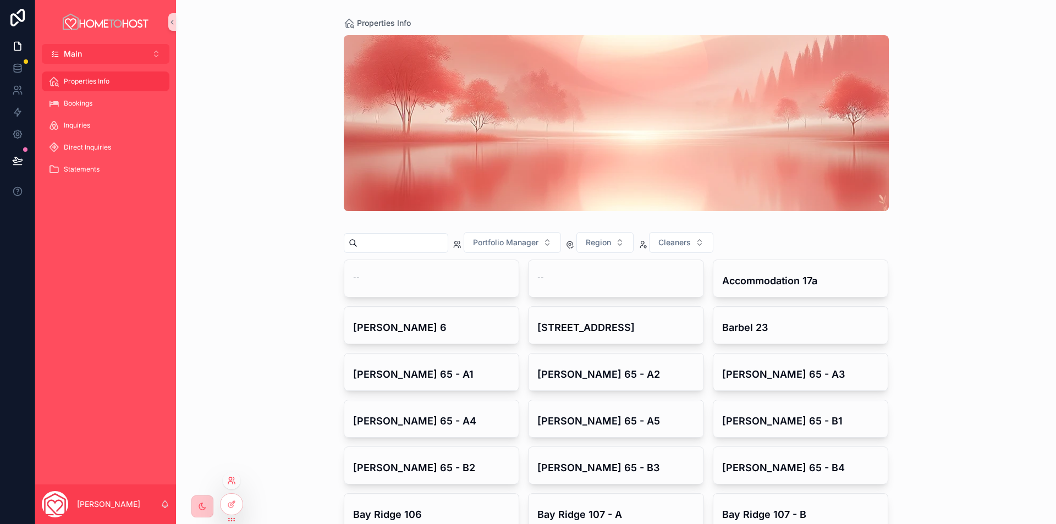
click at [235, 480] on icon at bounding box center [231, 480] width 9 height 9
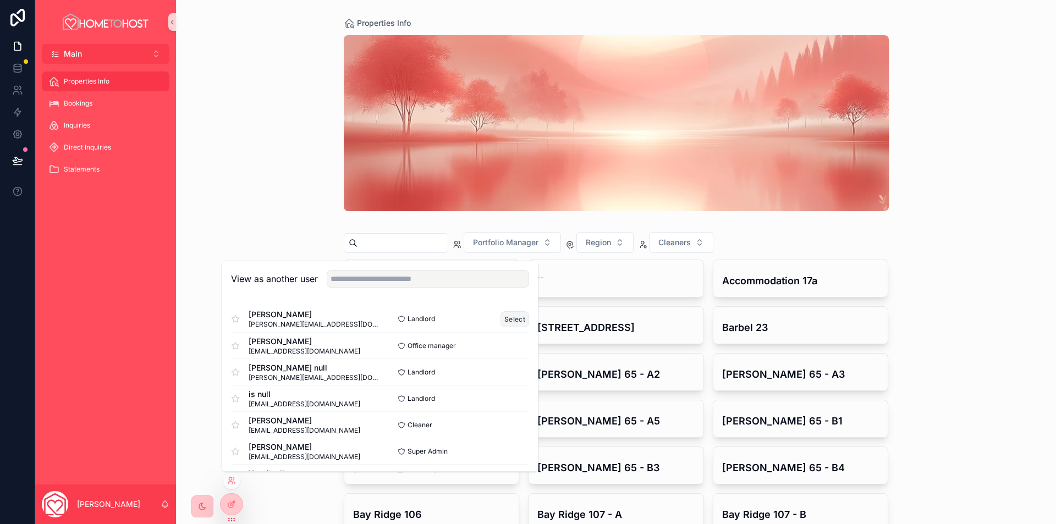
click at [501, 320] on button "Select" at bounding box center [515, 319] width 29 height 16
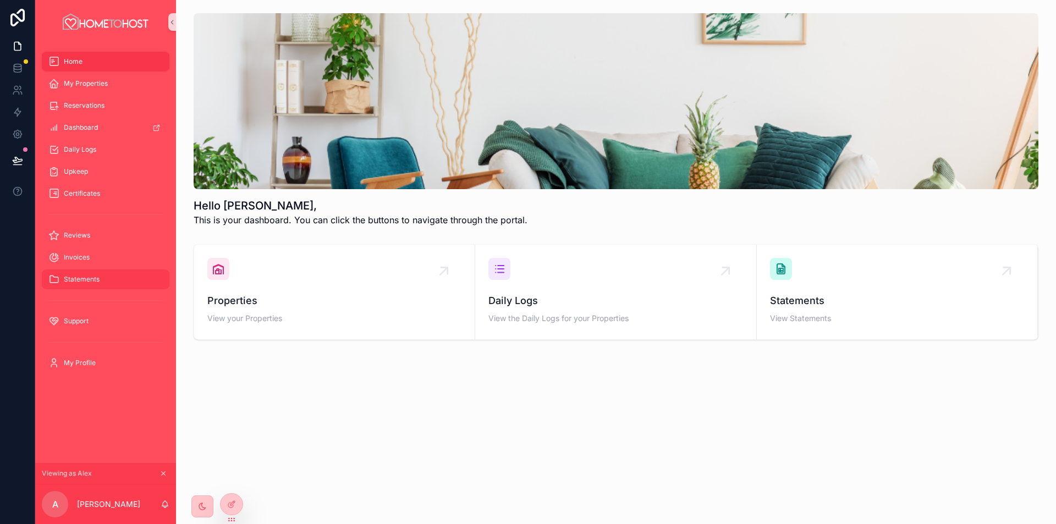
click at [94, 285] on div "Statements" at bounding box center [105, 280] width 114 height 18
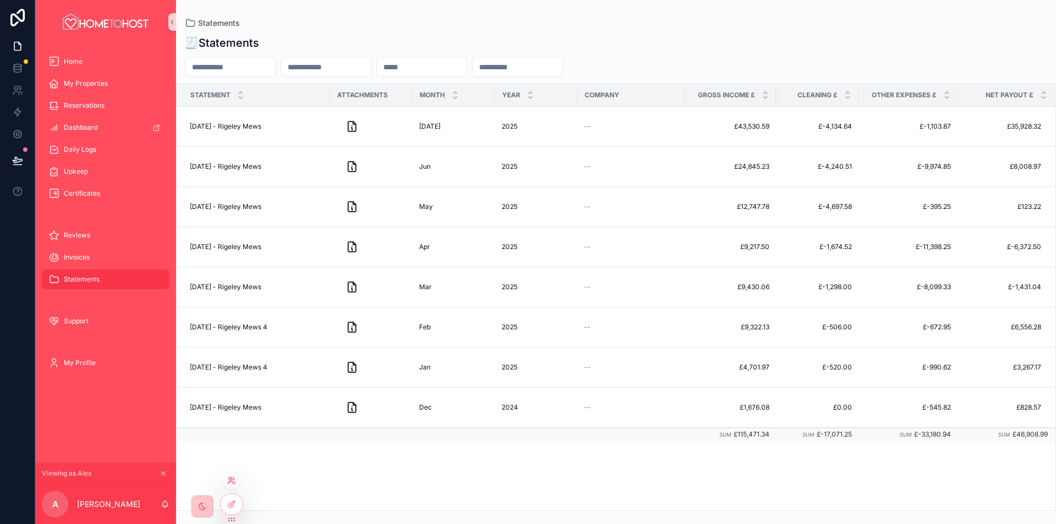
click at [230, 481] on icon at bounding box center [231, 480] width 9 height 9
click at [750, 483] on div "Statement Attachments Month Year Company Gross income £ Cleaning £ Other expens…" at bounding box center [616, 297] width 879 height 426
click at [109, 145] on div "Daily Logs" at bounding box center [105, 150] width 114 height 18
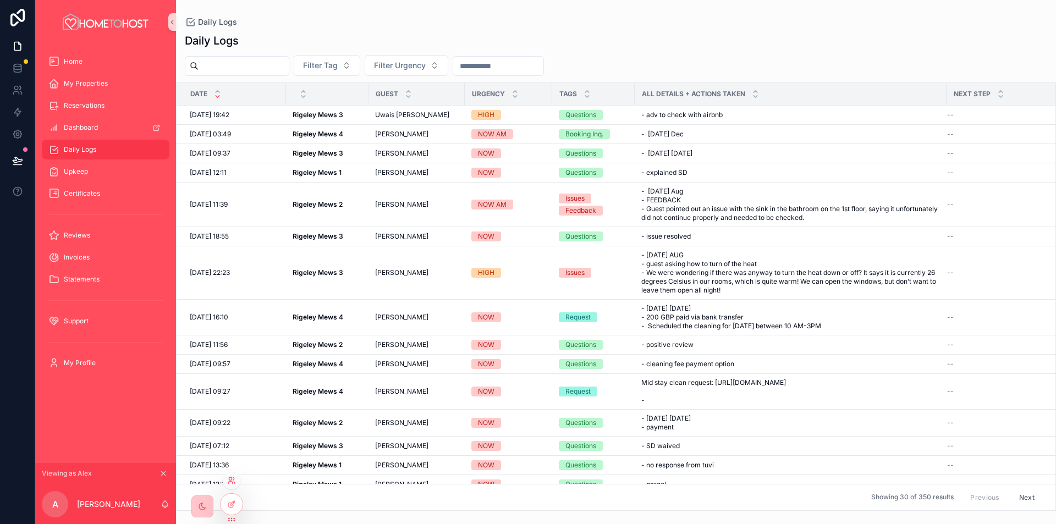
click at [230, 477] on icon at bounding box center [230, 478] width 3 height 3
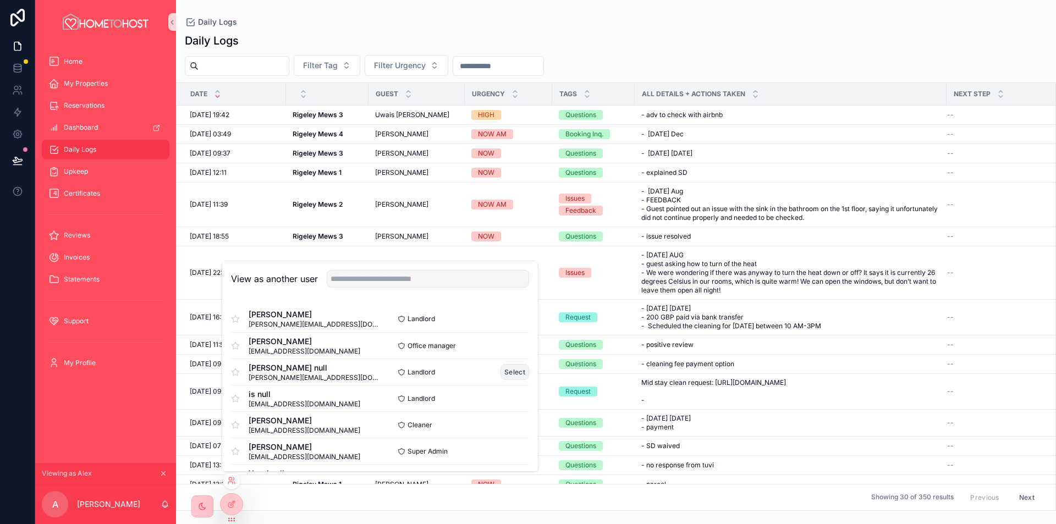
click at [504, 370] on button "Select" at bounding box center [515, 372] width 29 height 16
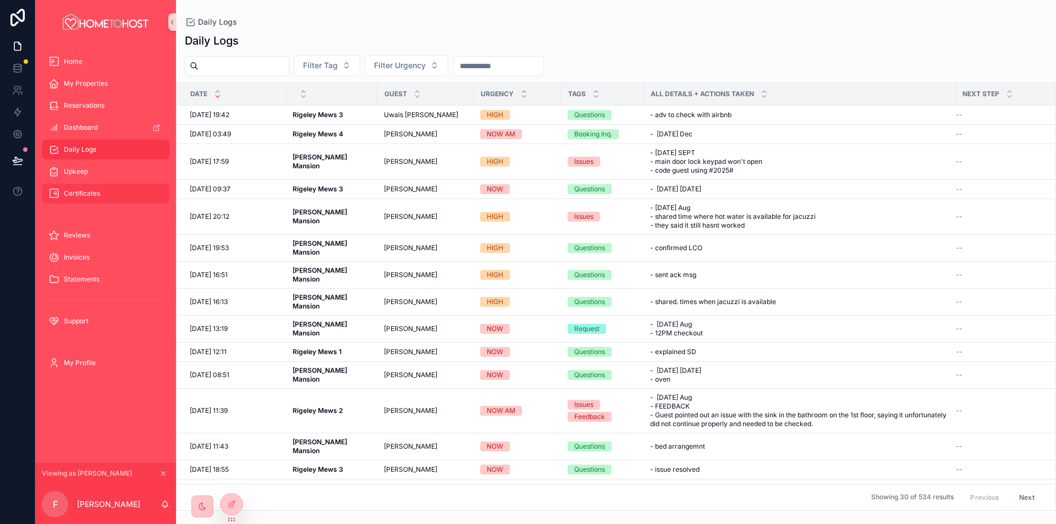
click at [110, 193] on div "Certificates" at bounding box center [105, 194] width 114 height 18
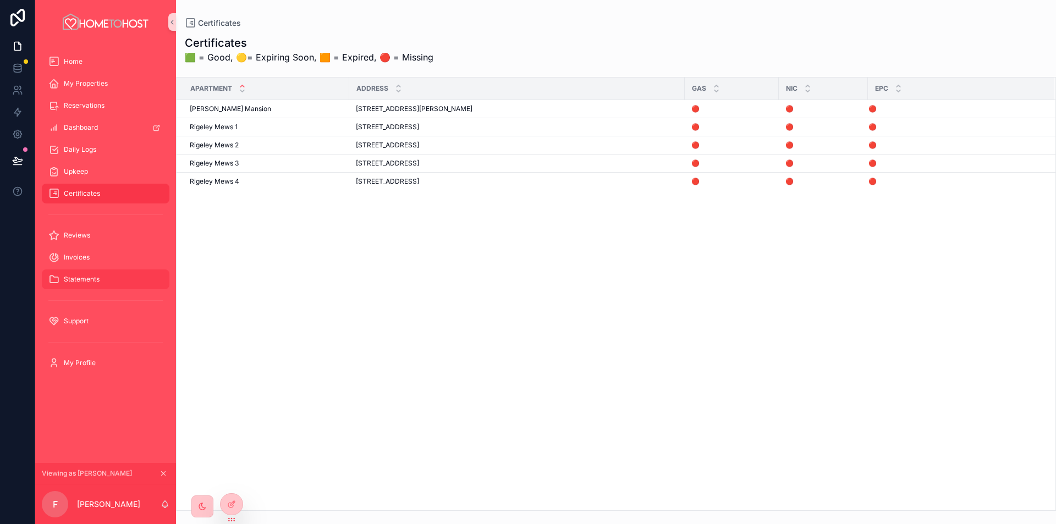
click at [81, 283] on span "Statements" at bounding box center [82, 279] width 36 height 9
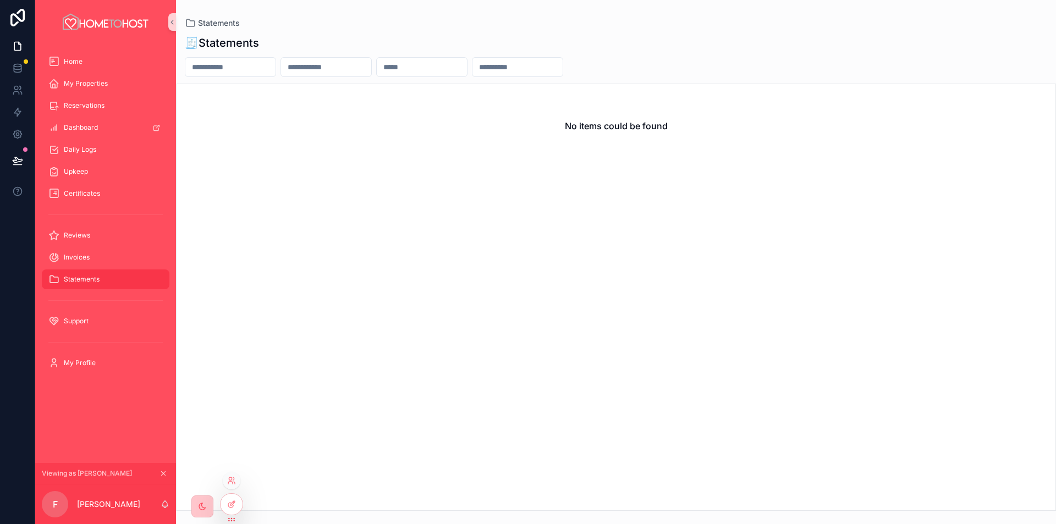
click at [232, 486] on div at bounding box center [232, 481] width 18 height 18
click at [165, 474] on icon "scrollable content" at bounding box center [164, 474] width 8 height 8
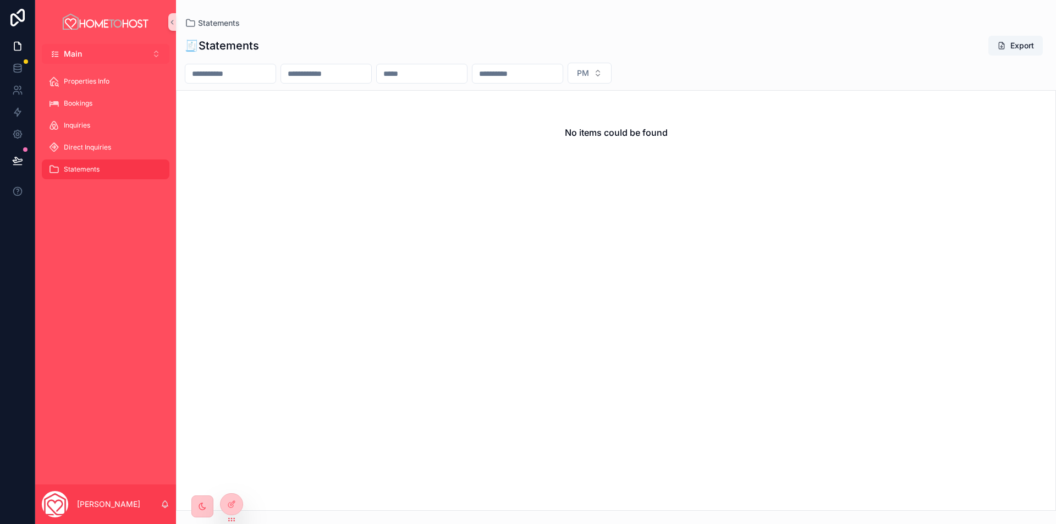
click at [117, 53] on button "Main Alt 1" at bounding box center [106, 54] width 128 height 20
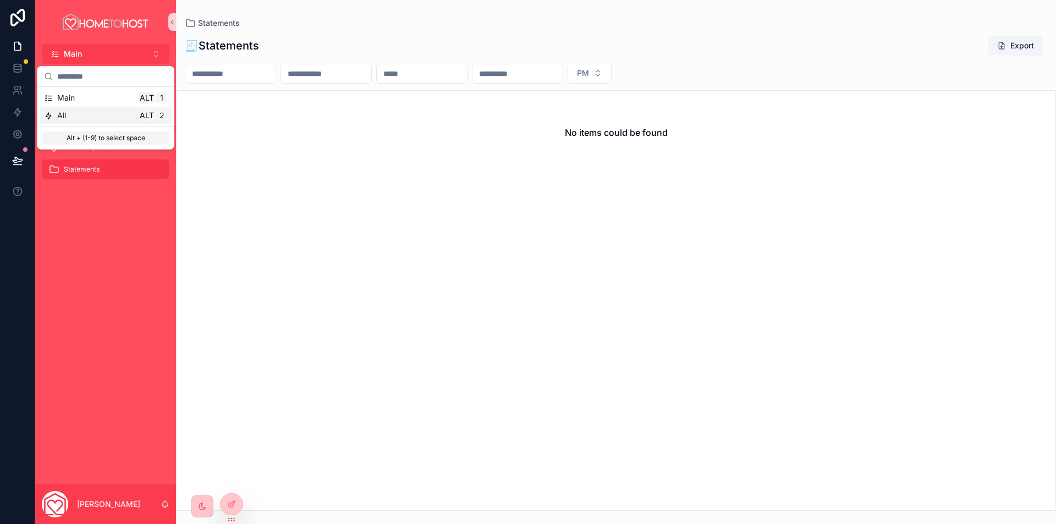
click at [92, 113] on div "All Alt 2" at bounding box center [105, 115] width 123 height 11
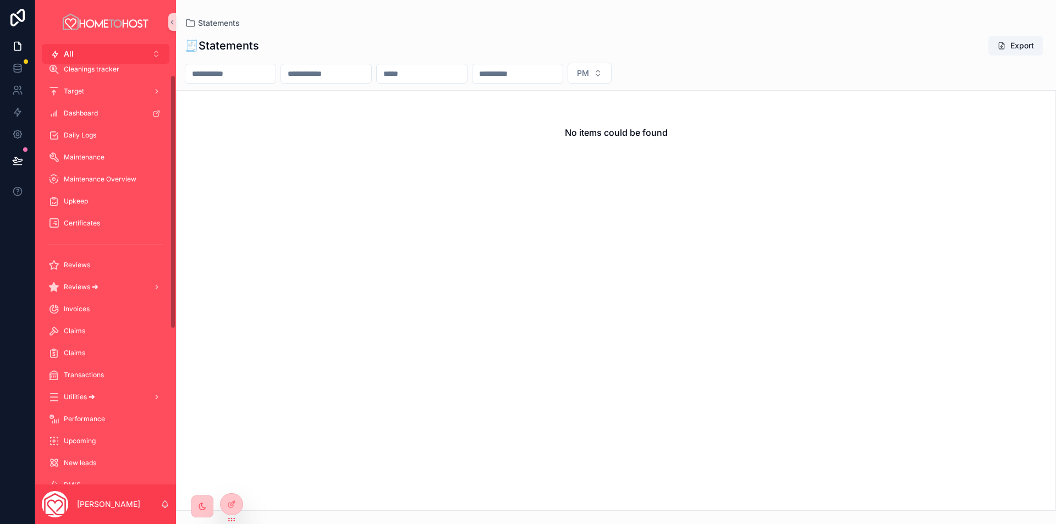
scroll to position [274, 0]
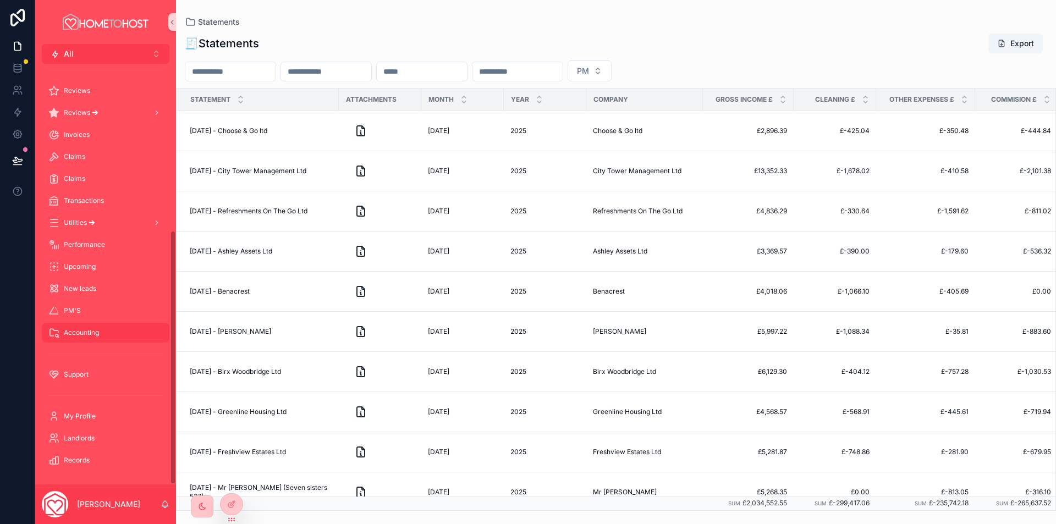
click at [108, 327] on div "Accounting" at bounding box center [105, 333] width 114 height 18
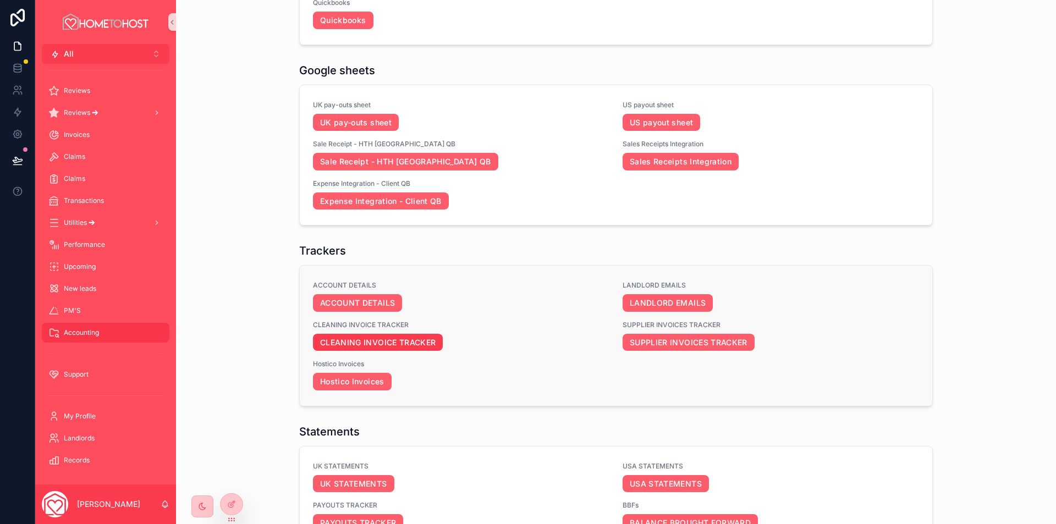
scroll to position [55, 0]
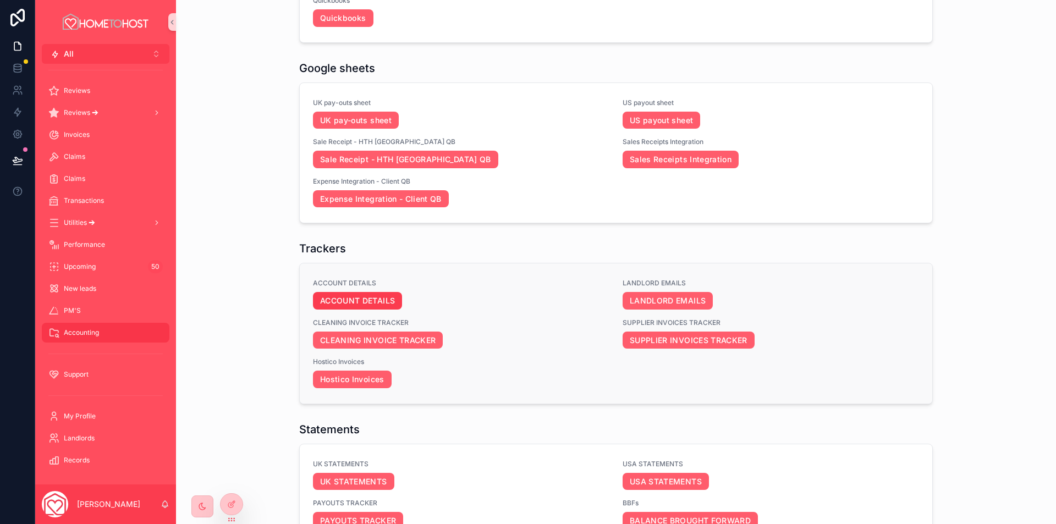
click at [348, 298] on link "ACCOUNT DETAILS" at bounding box center [357, 301] width 89 height 18
click at [343, 299] on link "ACCOUNT DETAILS" at bounding box center [357, 301] width 89 height 18
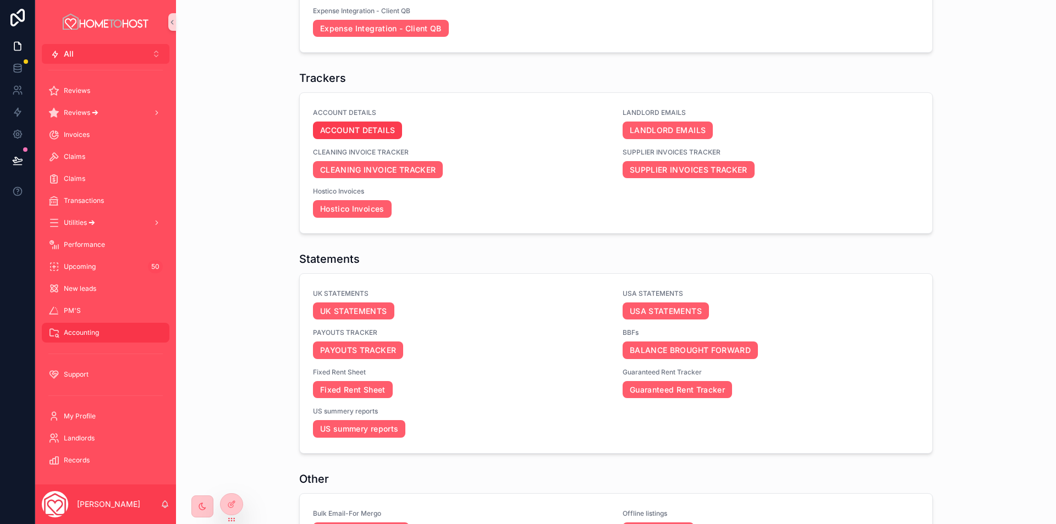
scroll to position [330, 0]
